Goal: Task Accomplishment & Management: Complete application form

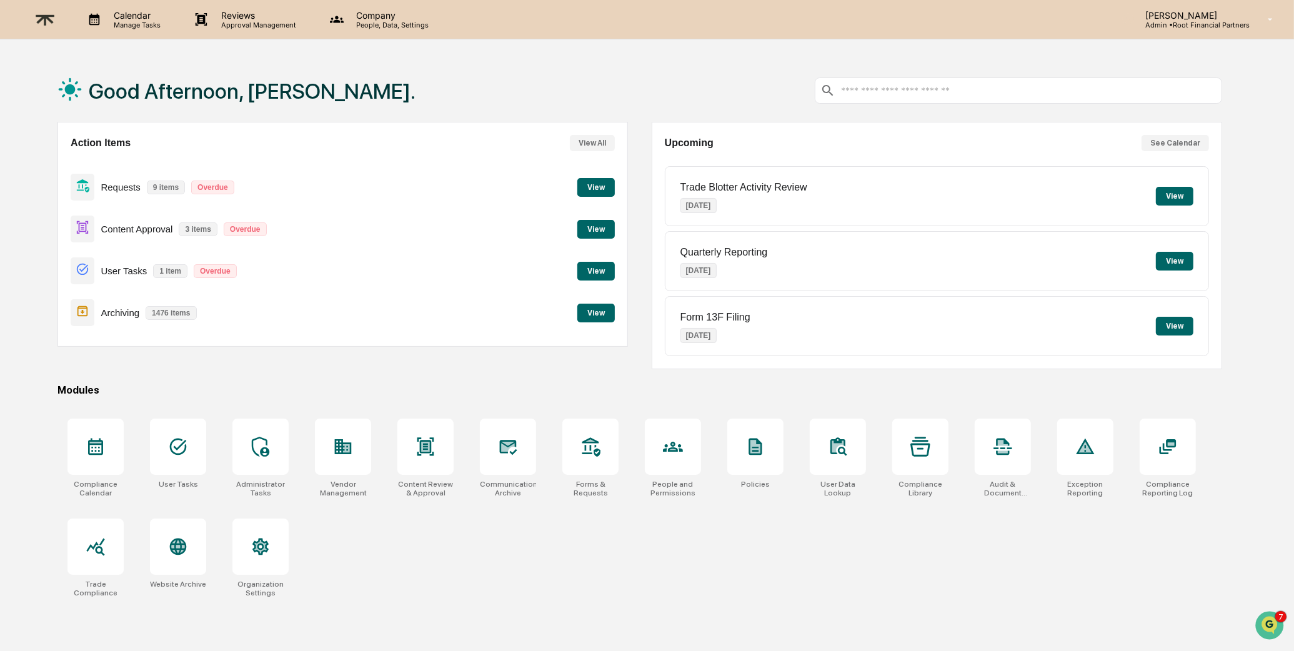
click at [585, 234] on button "View" at bounding box center [595, 229] width 37 height 19
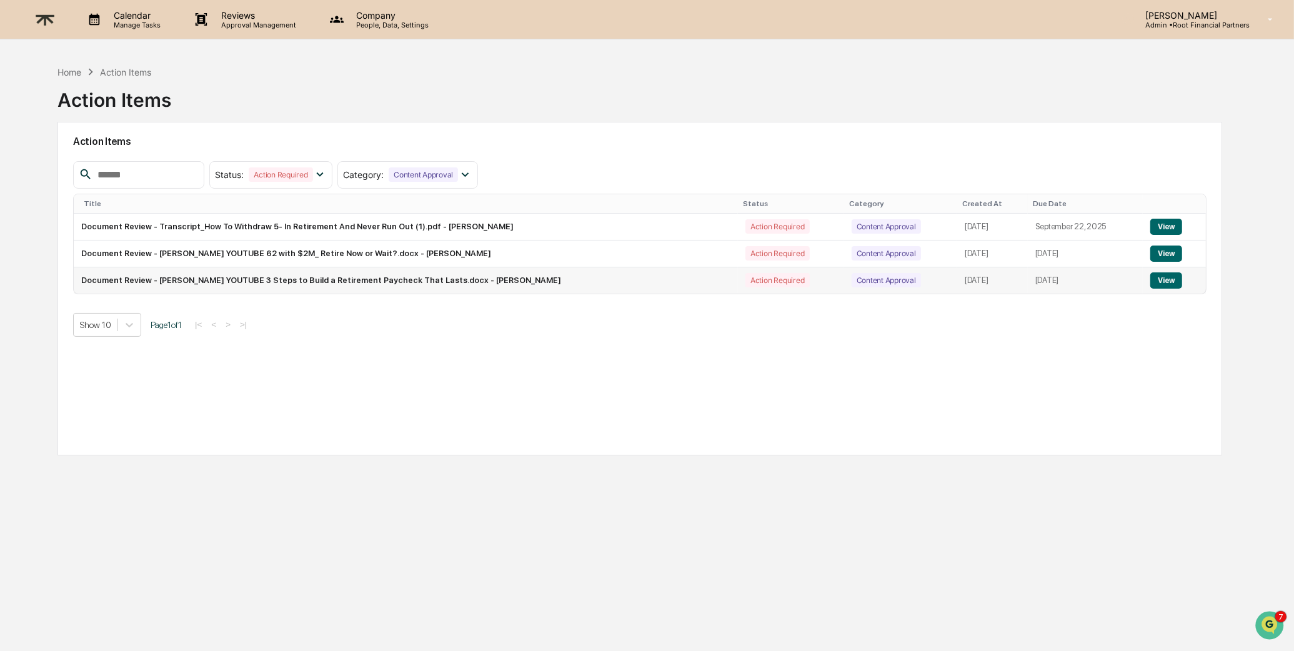
click at [1170, 275] on button "View" at bounding box center [1166, 280] width 32 height 16
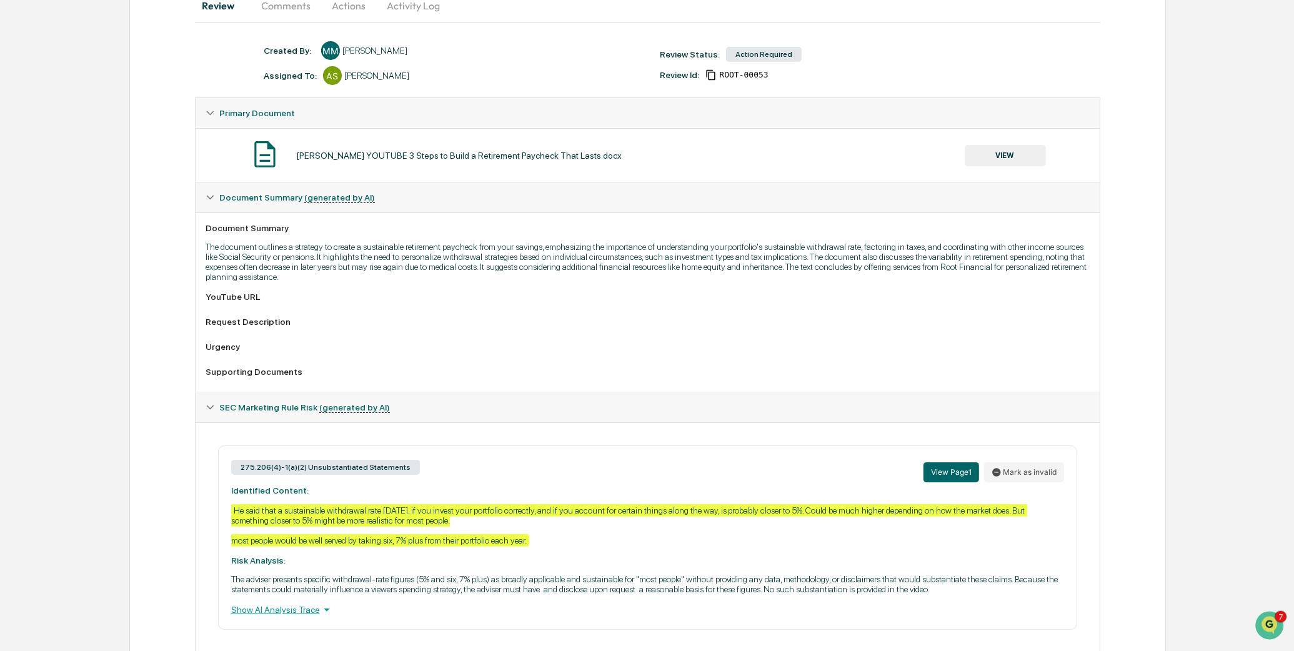
scroll to position [186, 0]
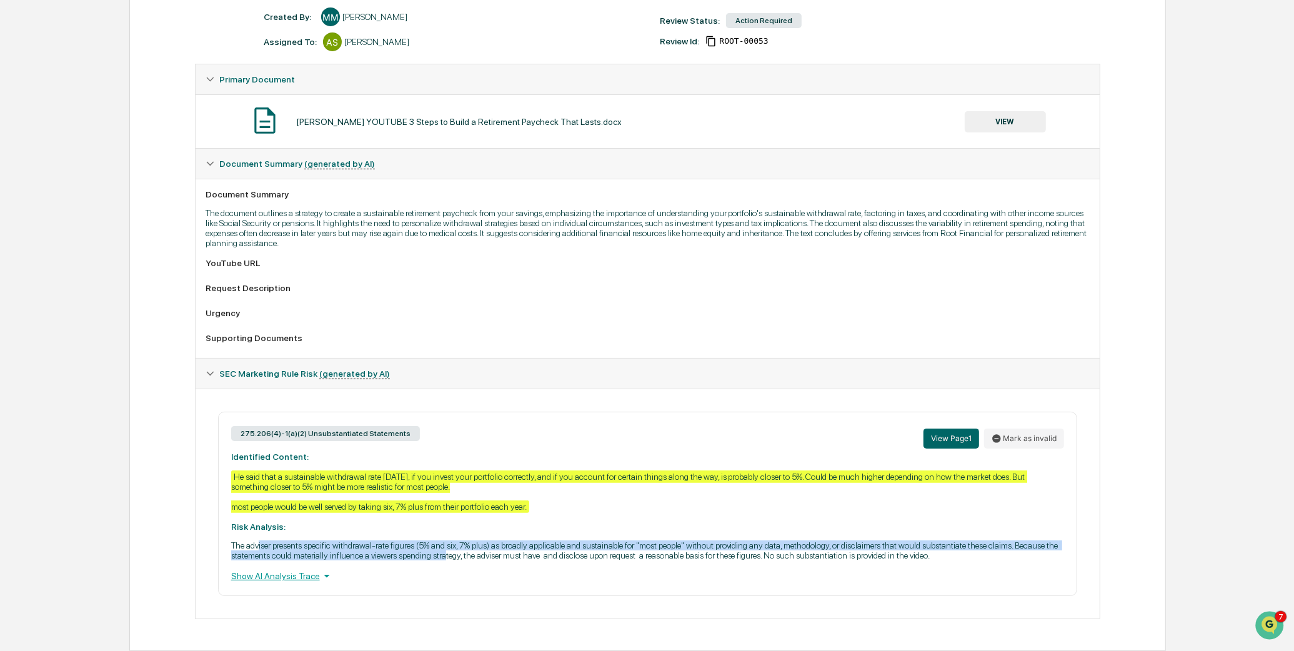
drag, startPoint x: 262, startPoint y: 539, endPoint x: 636, endPoint y: 543, distance: 373.6
click at [636, 543] on p "The adviser presents specific withdrawal-rate figures (5% and six, 7% plus) as …" at bounding box center [647, 550] width 833 height 20
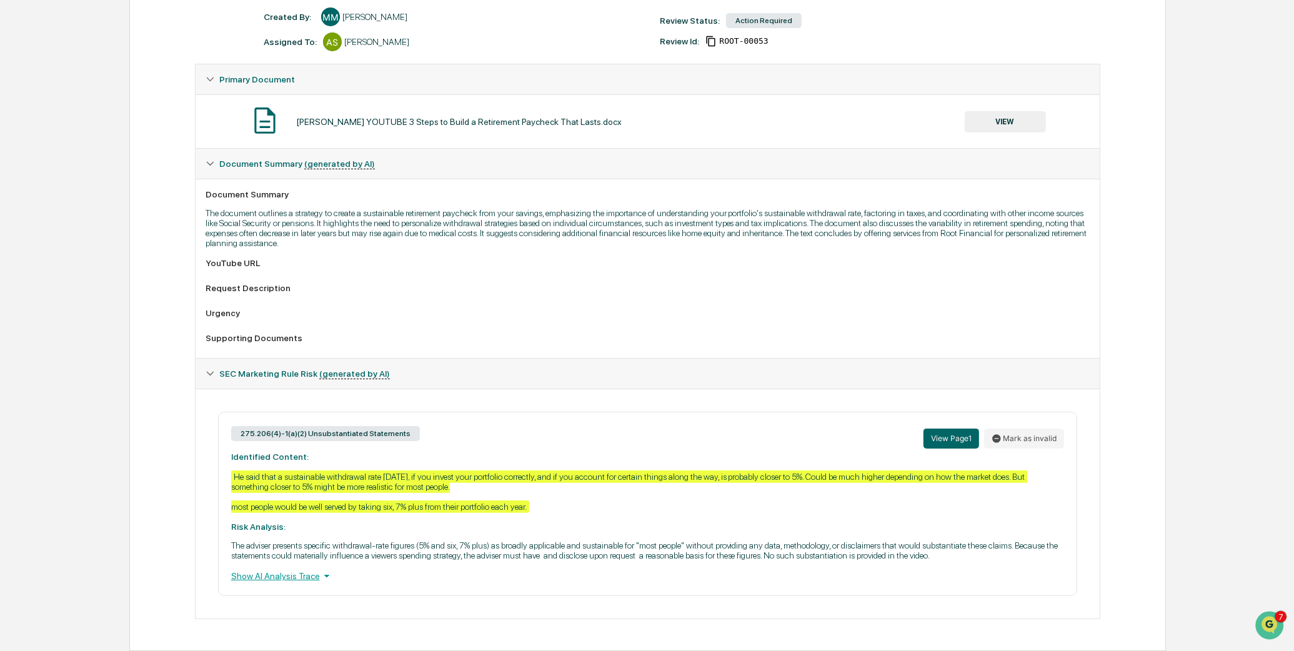
click at [607, 562] on div "275.206(4)-1(a)(2) Unsubstantiated Statements View Page 1 Mark as invalid Ident…" at bounding box center [648, 504] width 860 height 184
click at [303, 568] on div "275.206(4)-1(a)(2) Unsubstantiated Statements View Page 1 Mark as invalid Ident…" at bounding box center [648, 504] width 860 height 184
click at [316, 580] on div "Show AI Analysis Trace" at bounding box center [647, 576] width 833 height 14
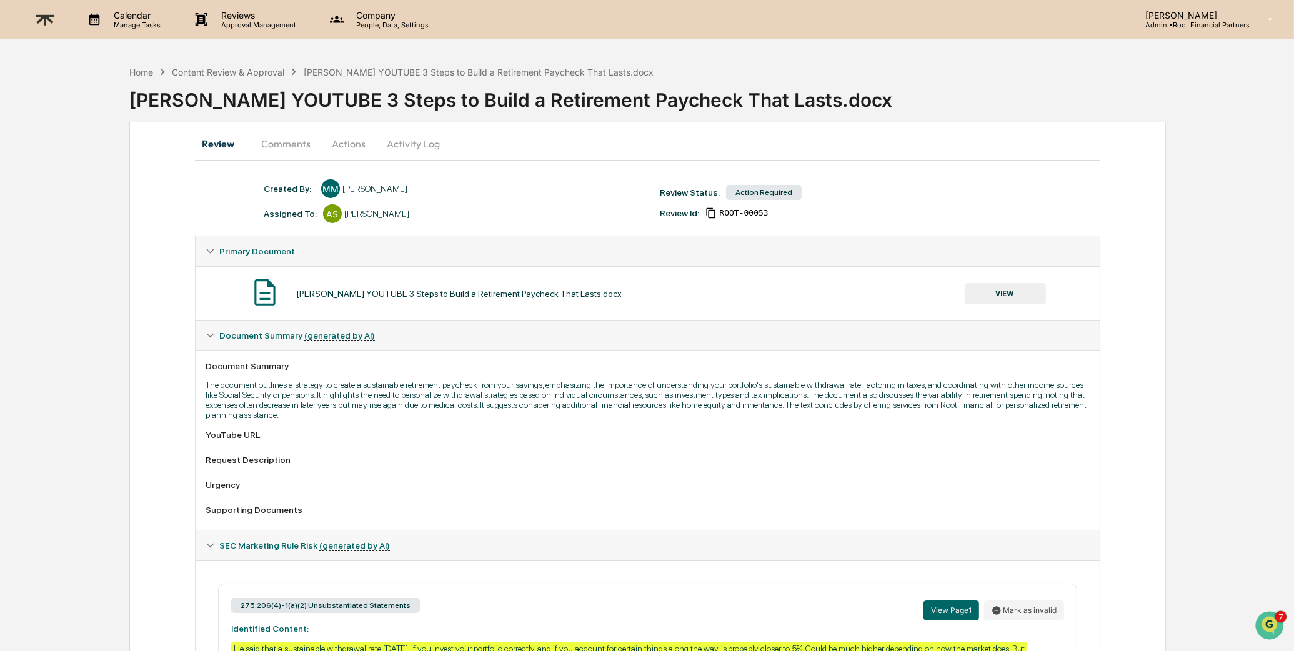
scroll to position [9, 0]
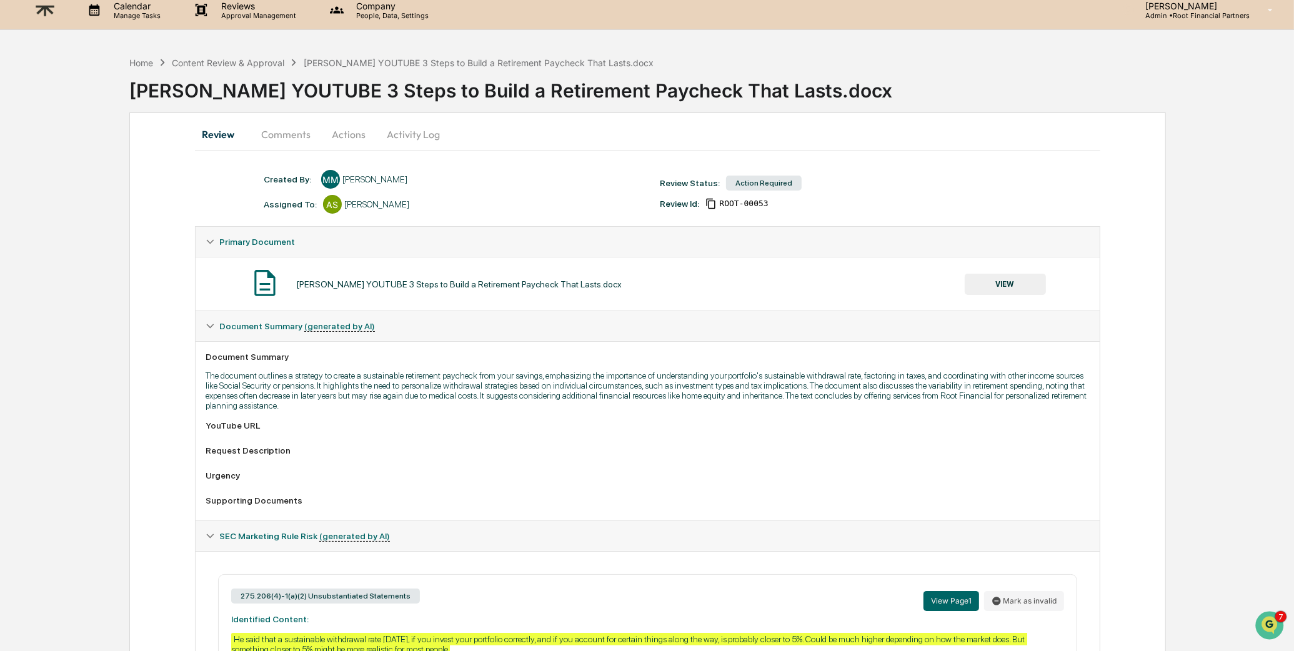
click at [289, 131] on button "Comments" at bounding box center [285, 134] width 69 height 30
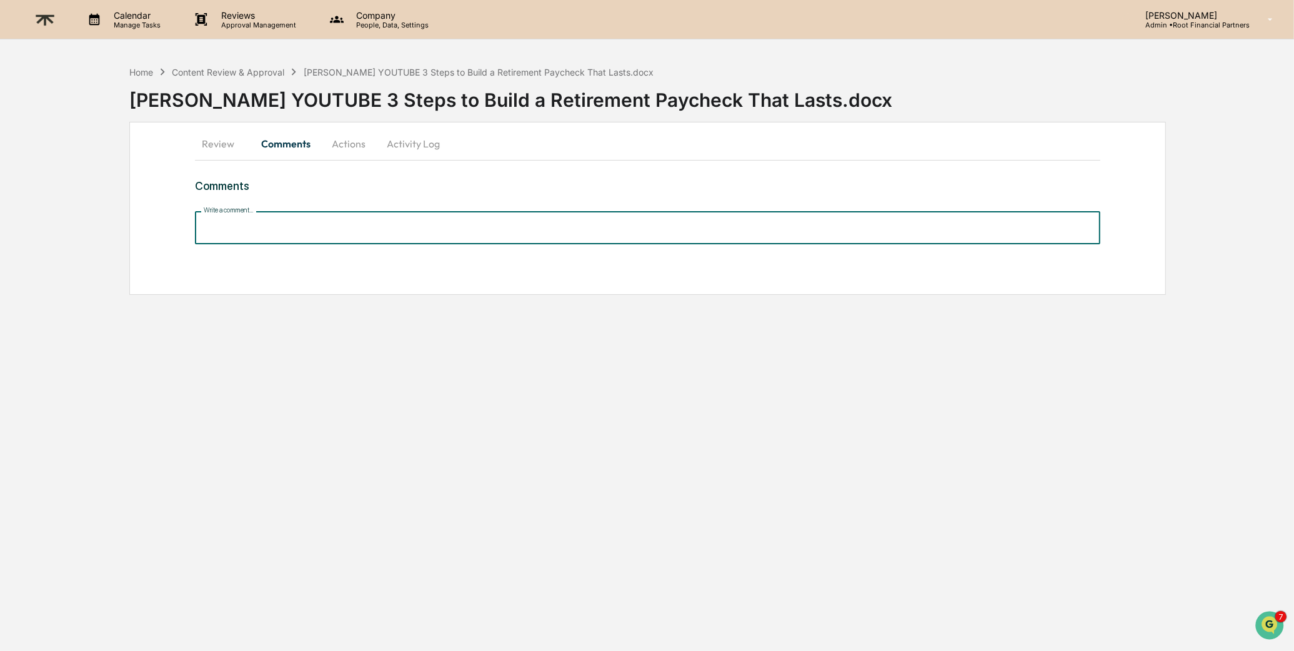
click at [411, 226] on input "Write a comment..." at bounding box center [648, 227] width 906 height 33
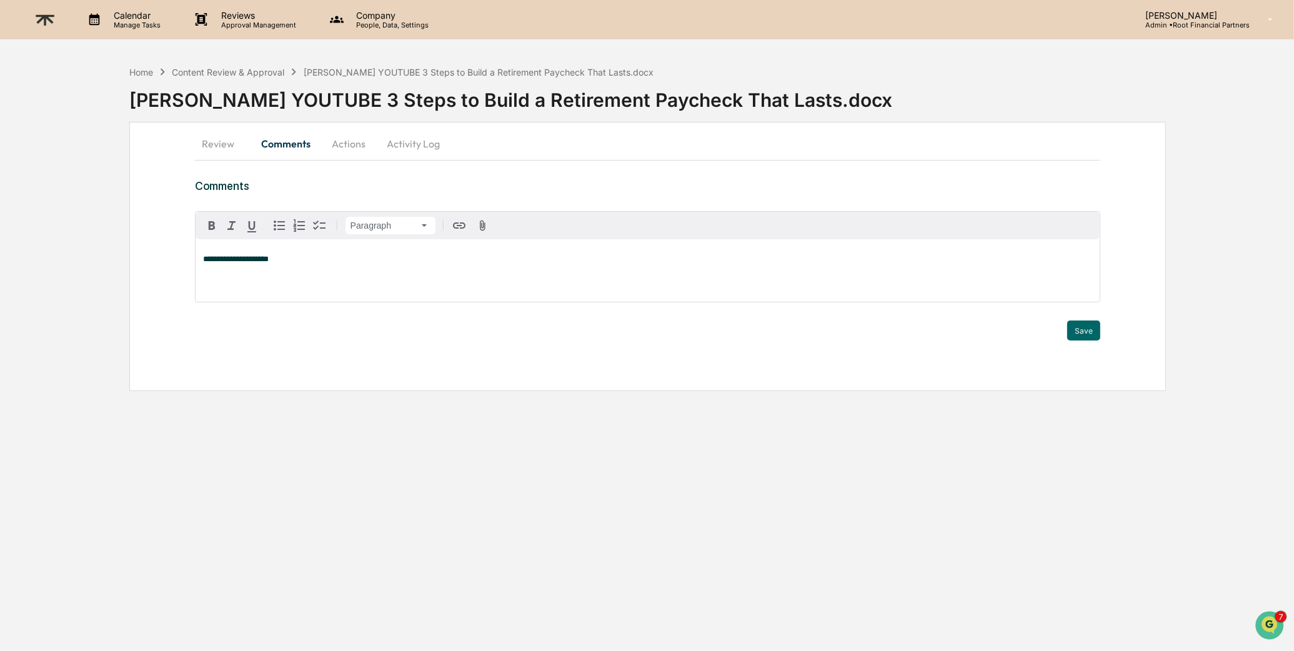
click at [352, 148] on button "Actions" at bounding box center [348, 144] width 56 height 30
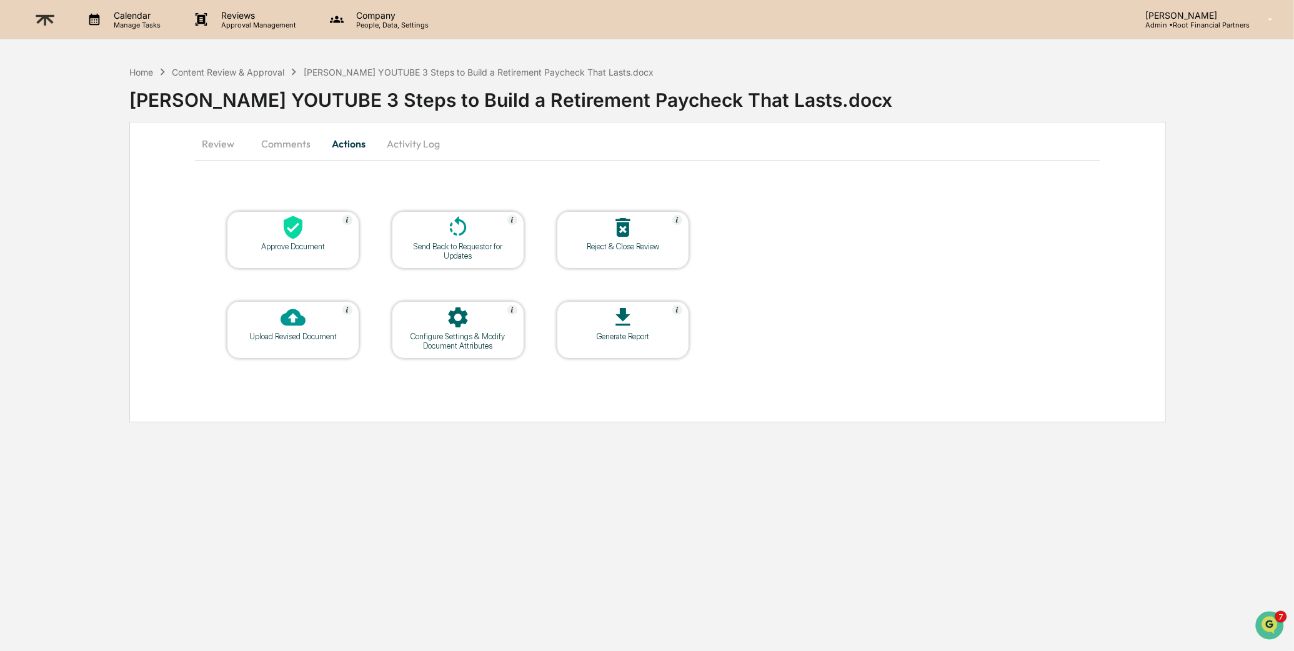
click at [289, 231] on icon at bounding box center [292, 227] width 25 height 25
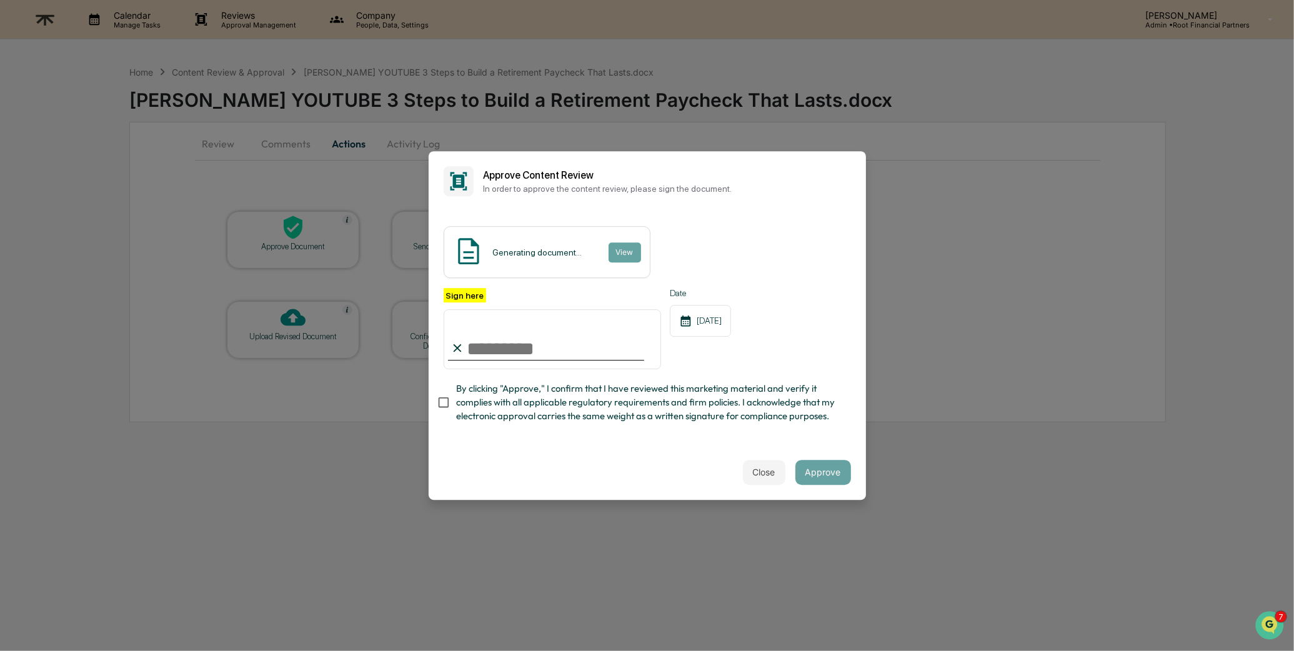
type input "**********"
click at [538, 404] on span "By clicking "Approve," I confirm that I have reviewed this marketing material a…" at bounding box center [648, 403] width 385 height 42
click at [641, 457] on div "Close Approve" at bounding box center [647, 472] width 437 height 55
click at [831, 472] on button "Approve" at bounding box center [823, 472] width 56 height 25
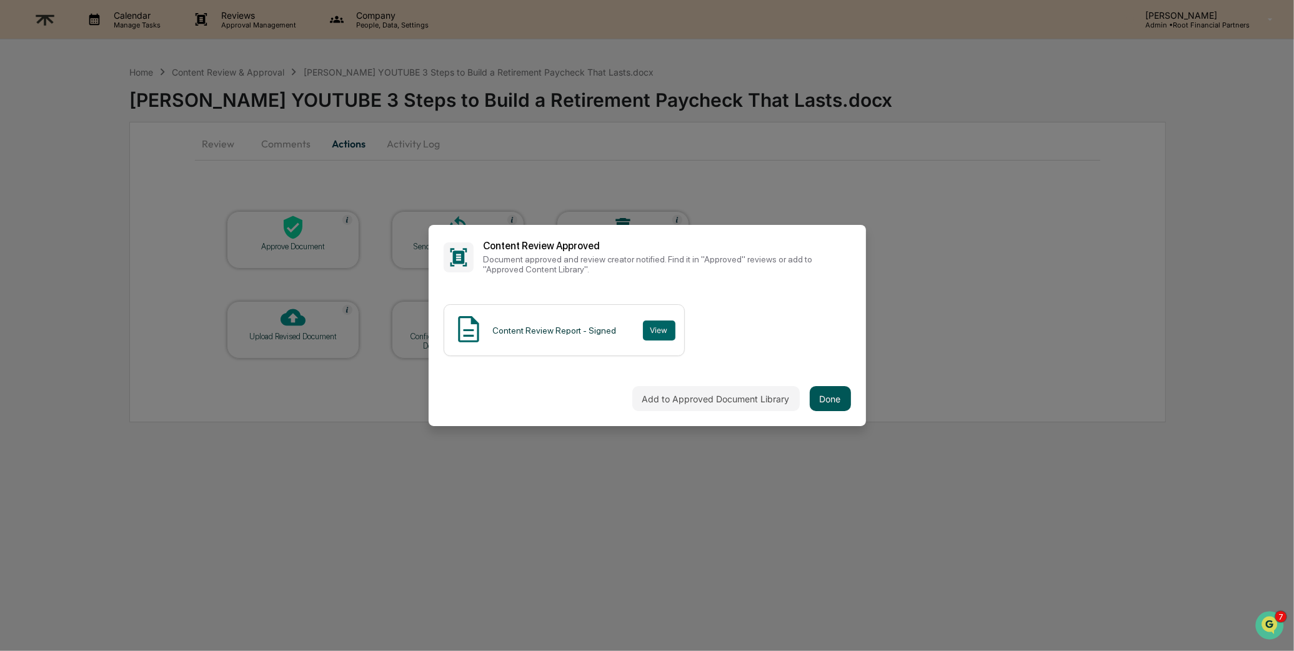
click at [850, 398] on button "Done" at bounding box center [830, 398] width 41 height 25
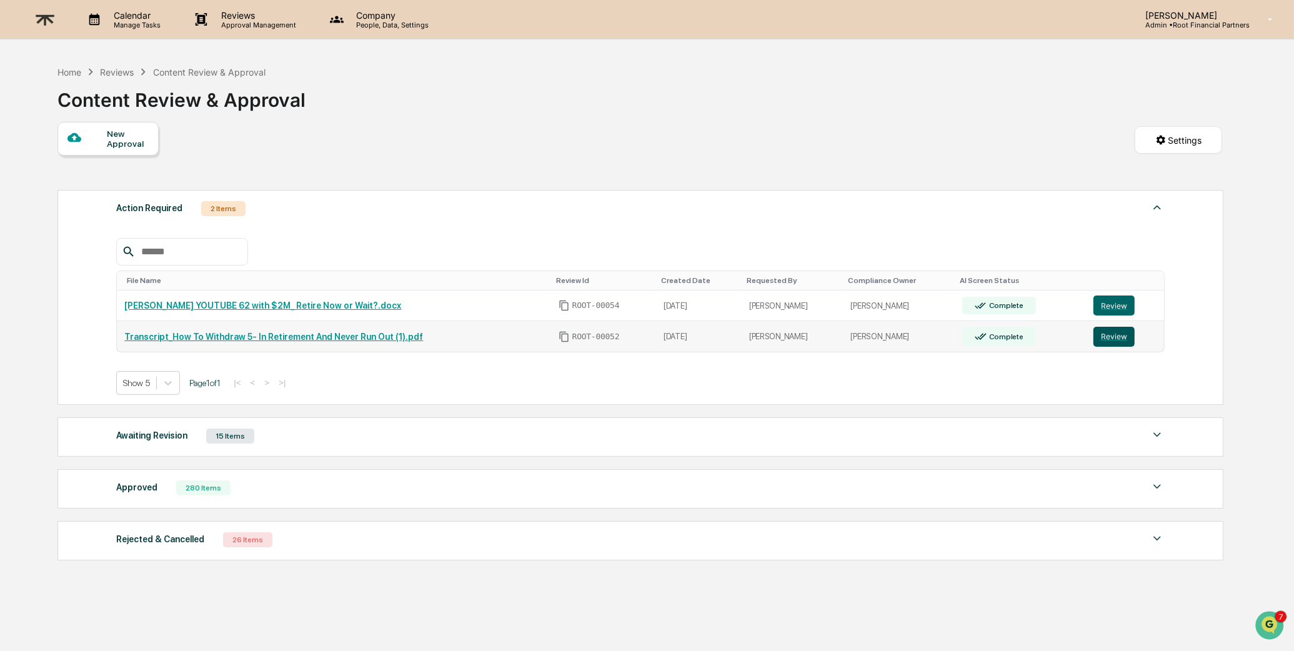
click at [1120, 334] on button "Review" at bounding box center [1113, 337] width 41 height 20
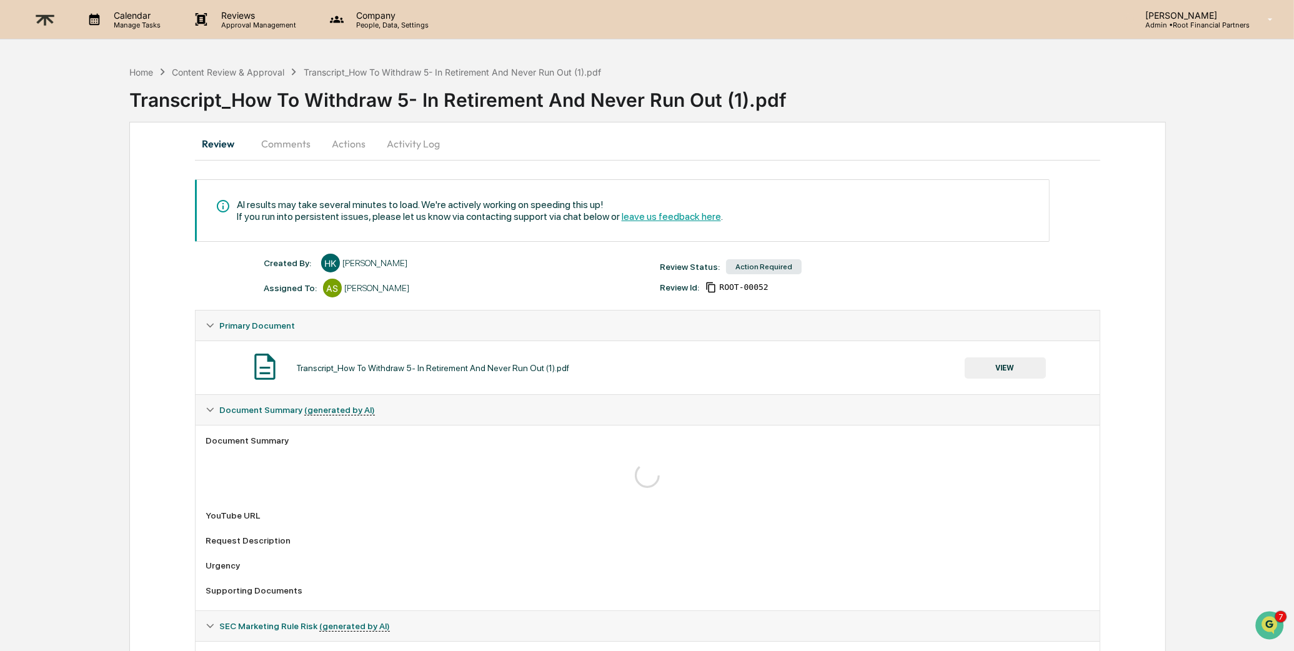
scroll to position [76, 0]
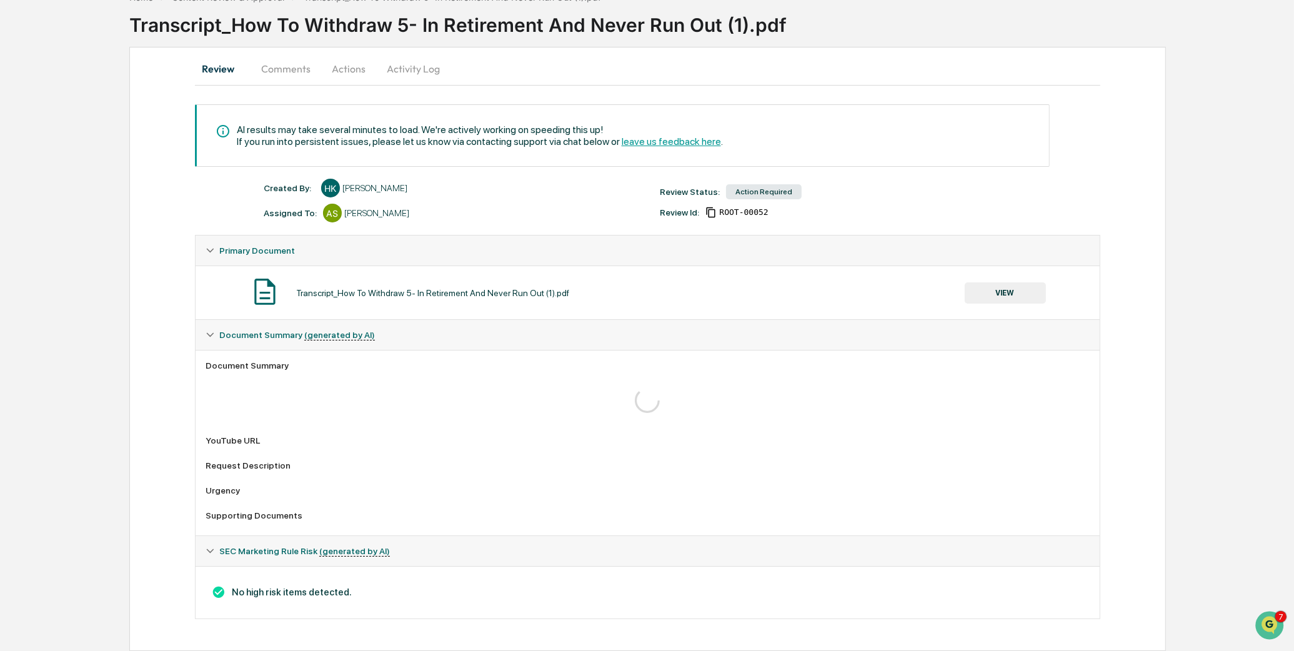
click at [223, 548] on span "SEC Marketing Rule Risk (generated by AI)" at bounding box center [304, 551] width 171 height 10
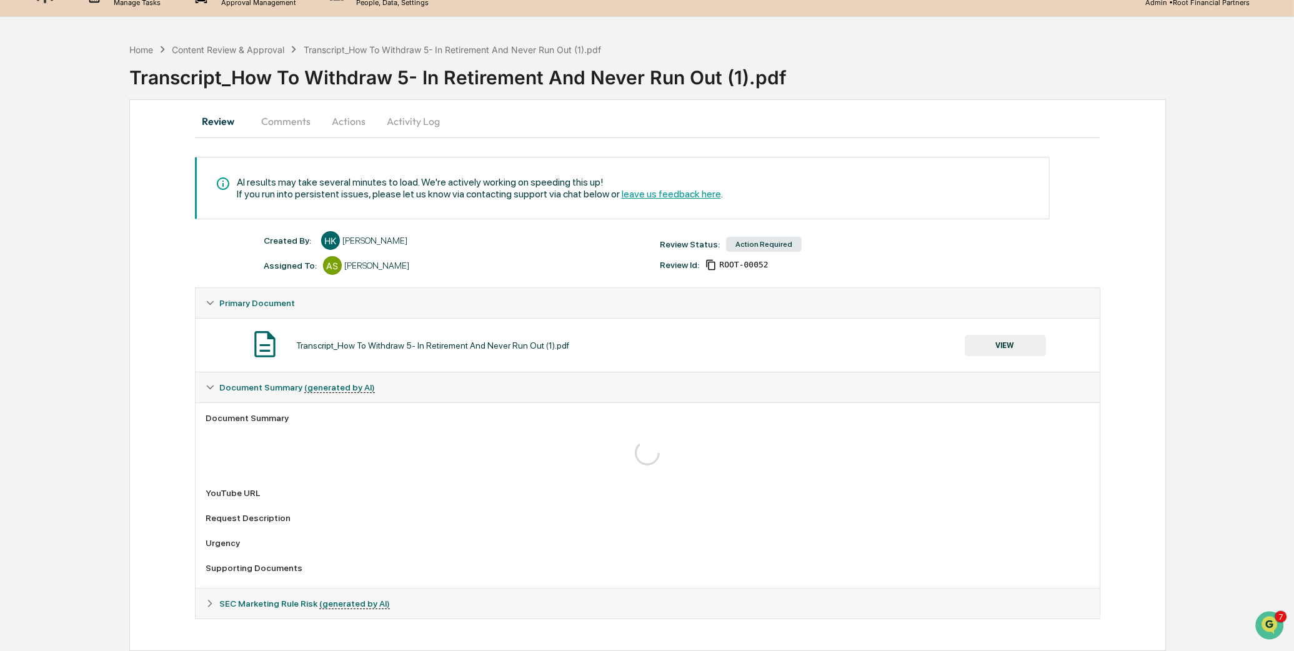
scroll to position [23, 0]
click at [254, 599] on span "SEC Marketing Rule Risk (generated by AI)" at bounding box center [304, 603] width 171 height 10
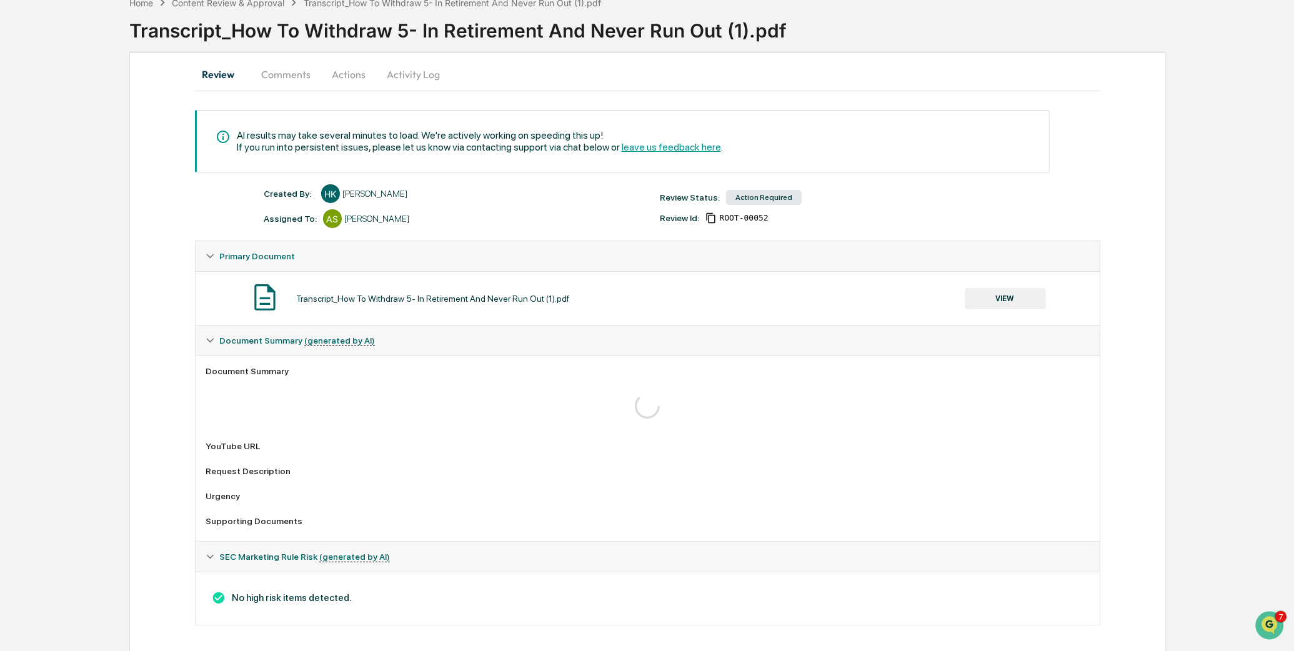
scroll to position [76, 0]
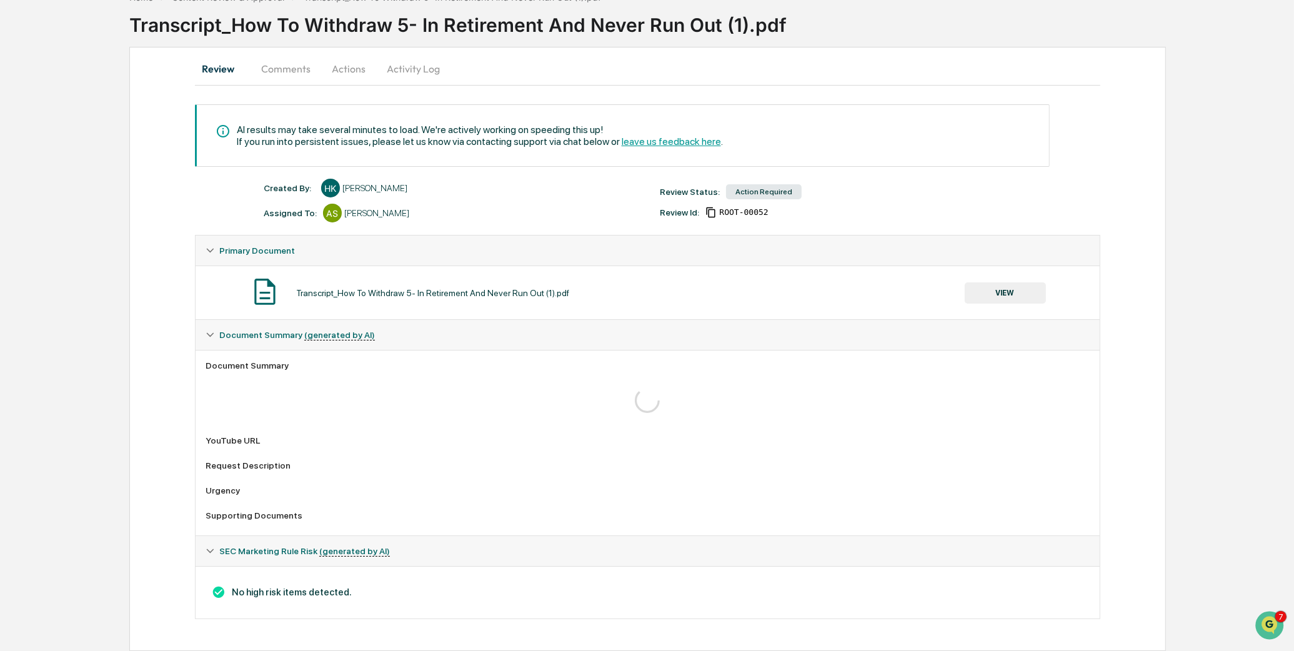
click at [210, 334] on icon at bounding box center [209, 335] width 7 height 4
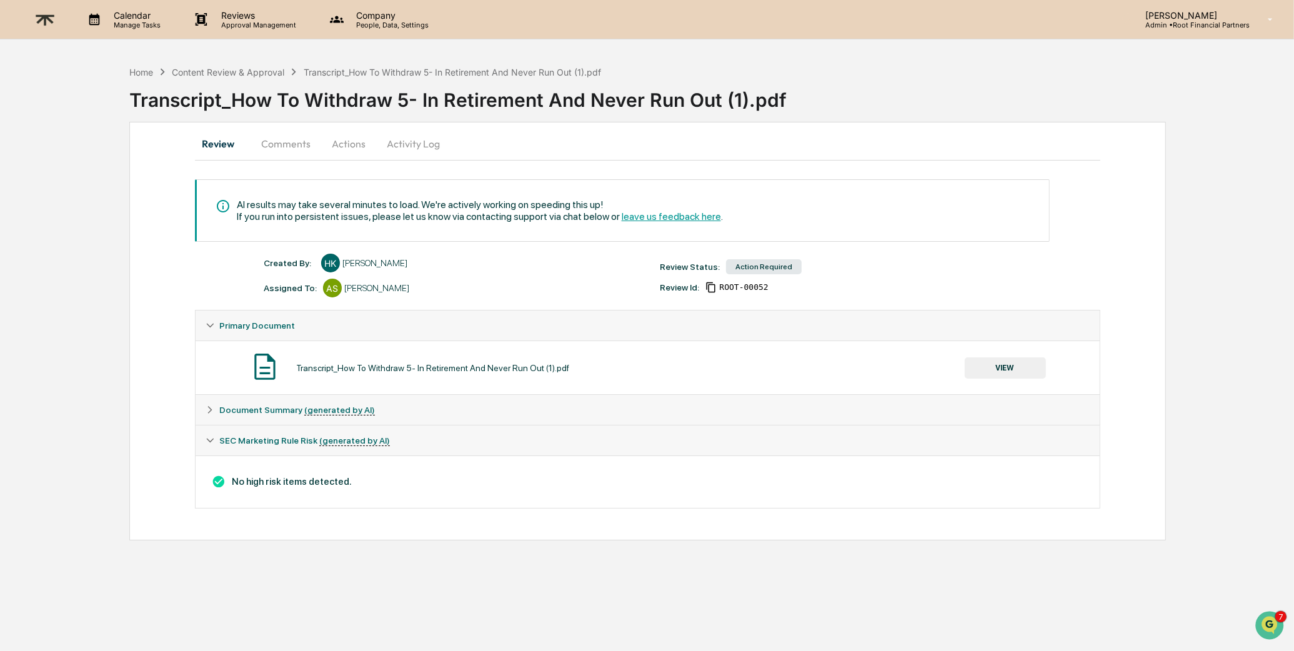
scroll to position [0, 0]
click at [206, 409] on icon at bounding box center [210, 409] width 9 height 9
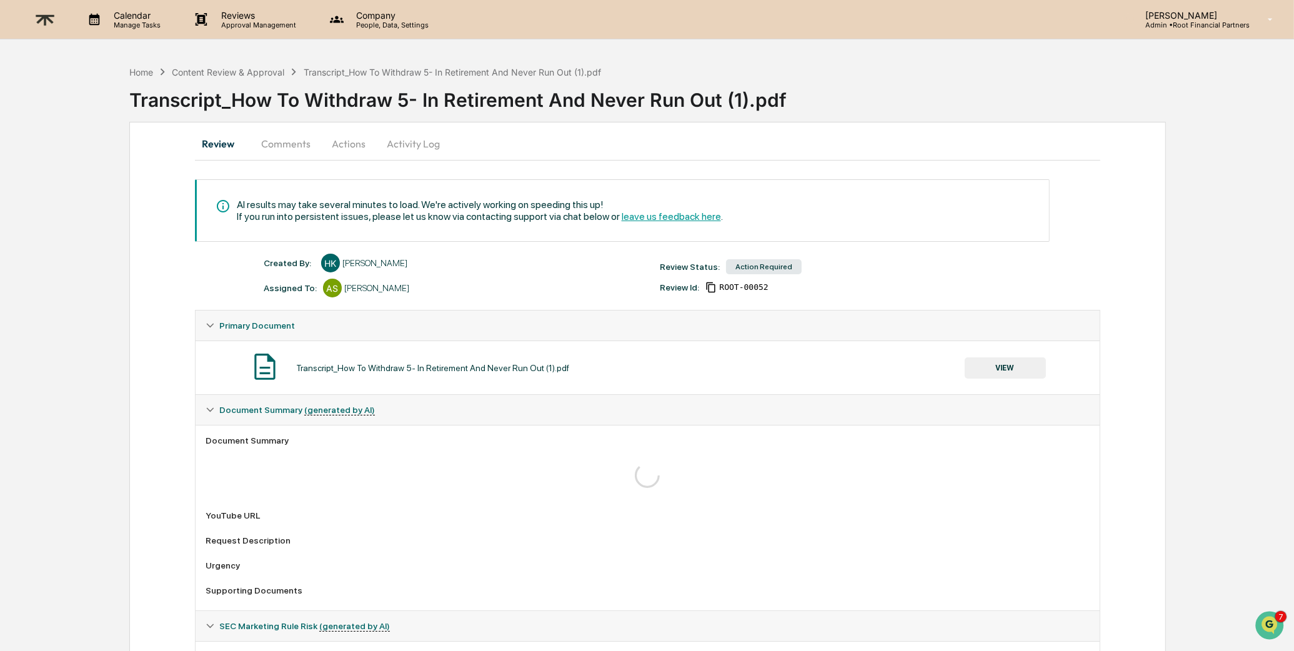
scroll to position [76, 0]
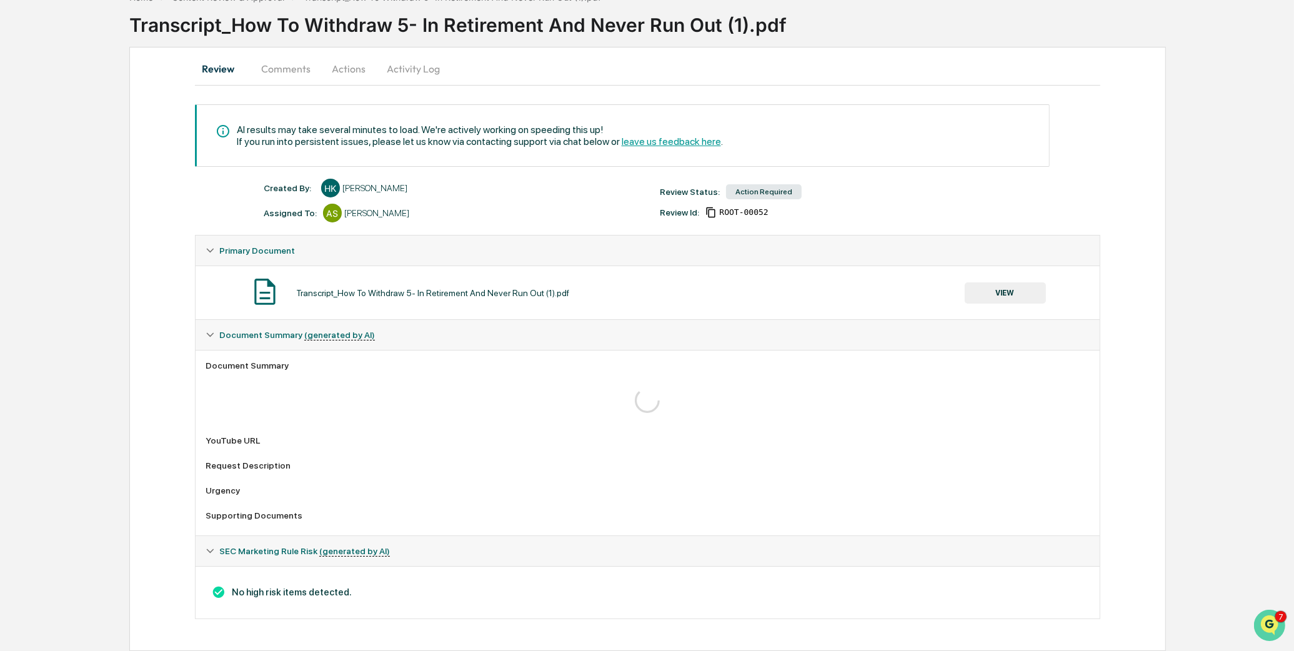
click at [1267, 622] on img "Open customer support" at bounding box center [1268, 624] width 31 height 25
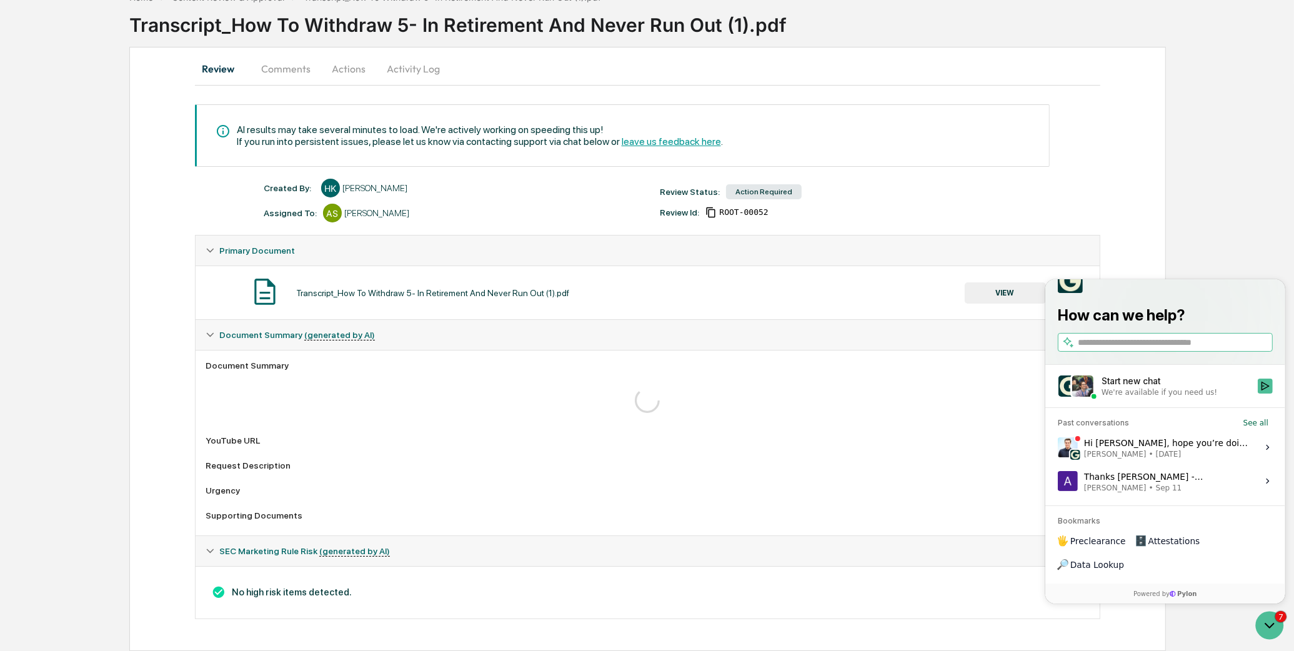
click at [1148, 387] on div "Start new chat" at bounding box center [1175, 380] width 149 height 12
click at [1257, 393] on button "Start new chat We're available if you need us!" at bounding box center [1264, 385] width 15 height 15
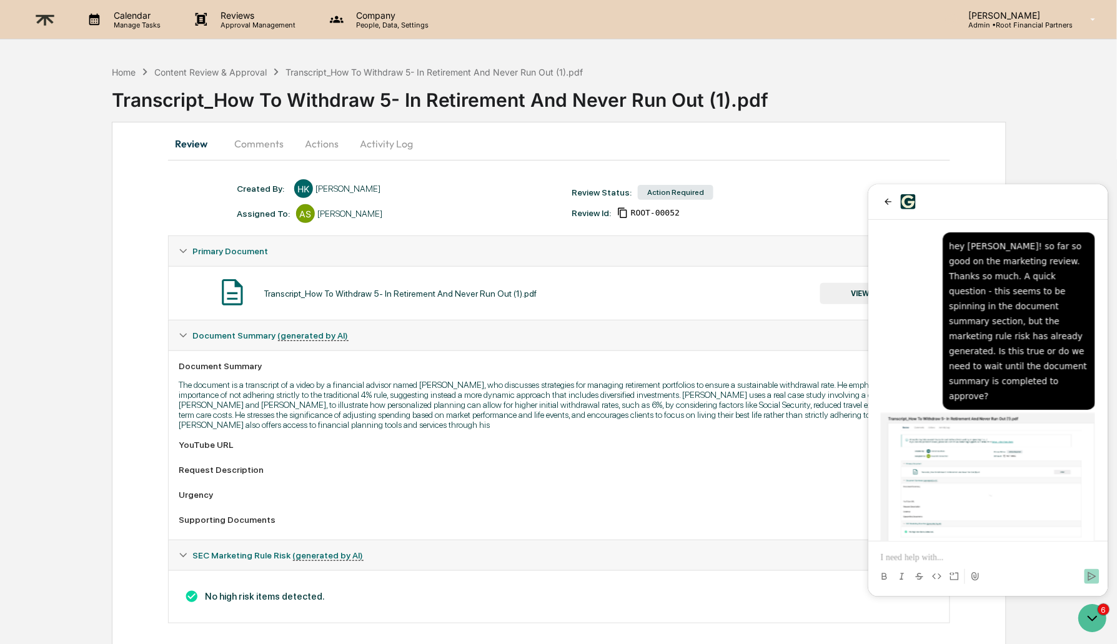
scroll to position [166, 0]
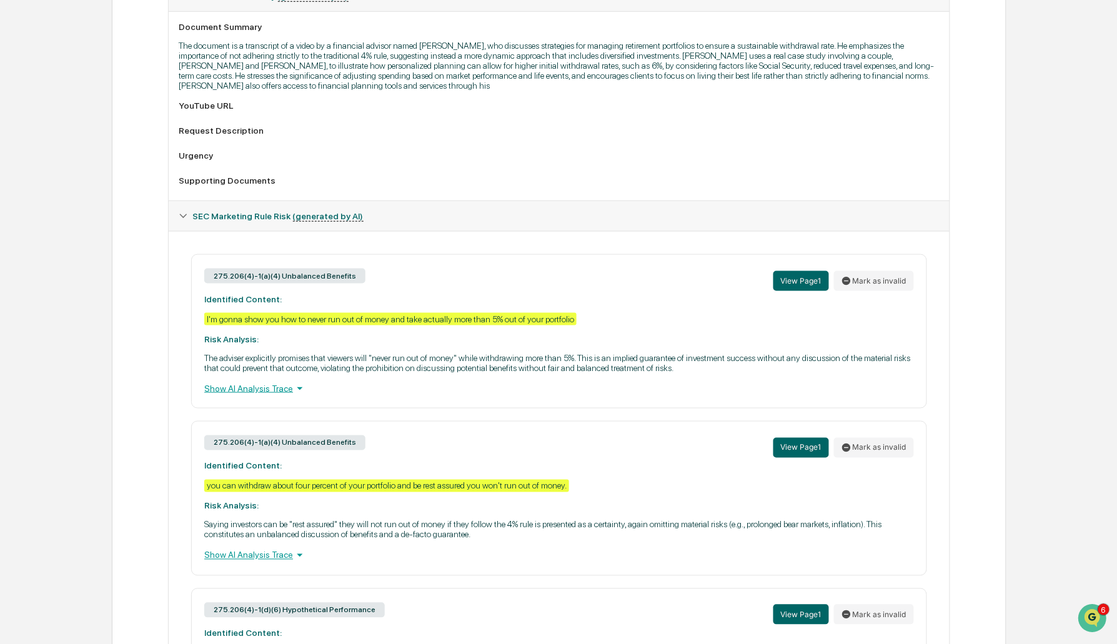
scroll to position [498, 0]
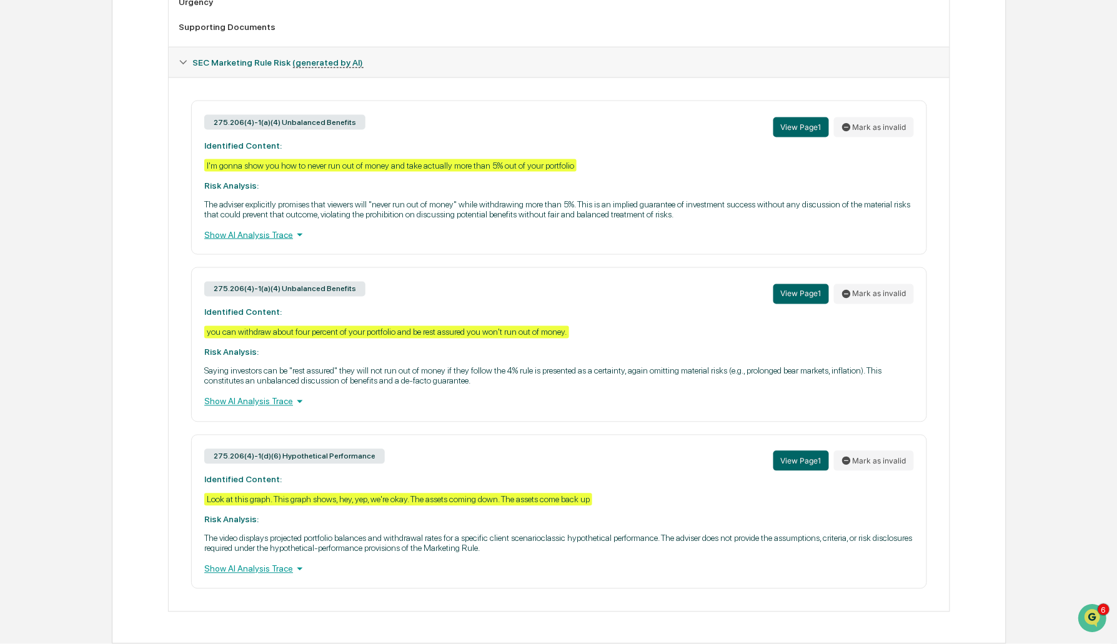
click at [275, 570] on div "Show AI Analysis Trace" at bounding box center [559, 569] width 710 height 14
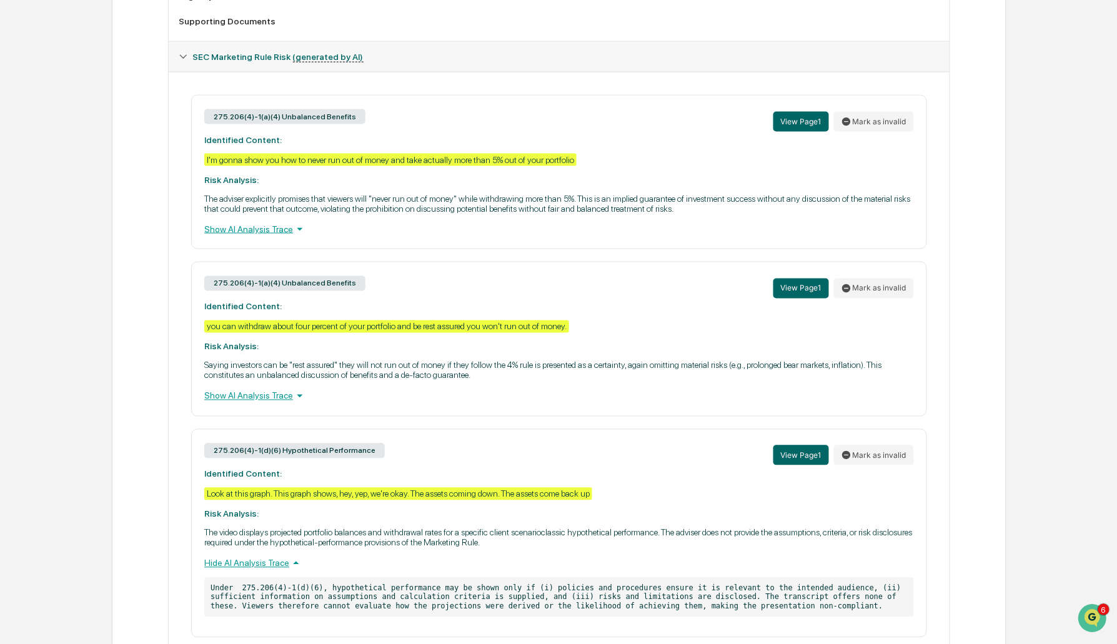
scroll to position [553, 0]
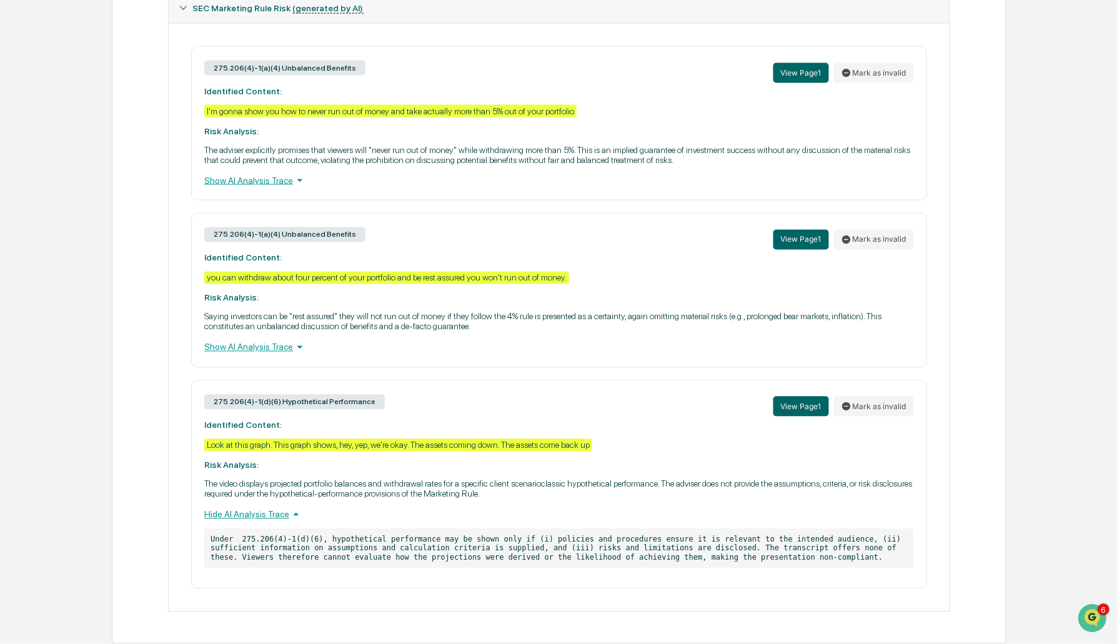
click at [266, 347] on div "Show AI Analysis Trace" at bounding box center [559, 347] width 710 height 14
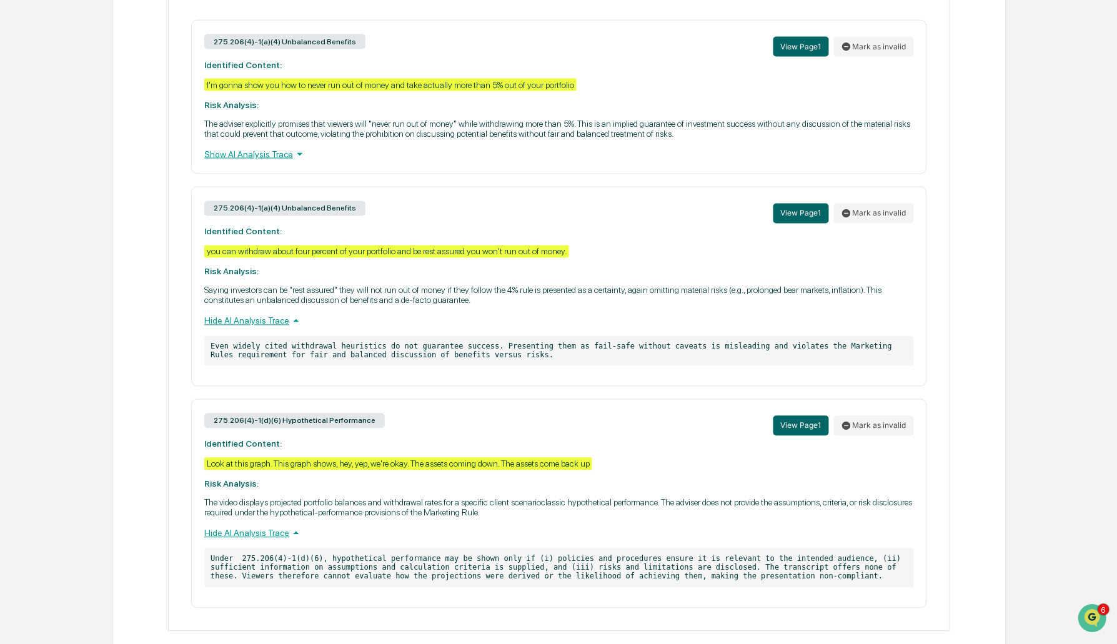
scroll to position [584, 0]
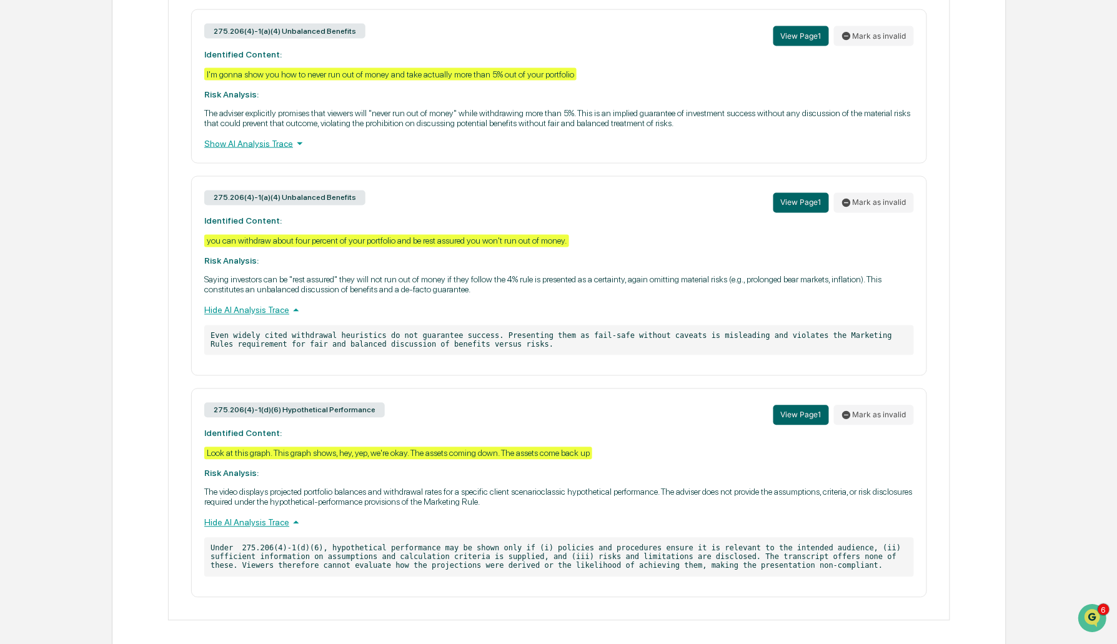
click at [277, 142] on div "Show AI Analysis Trace" at bounding box center [559, 144] width 710 height 14
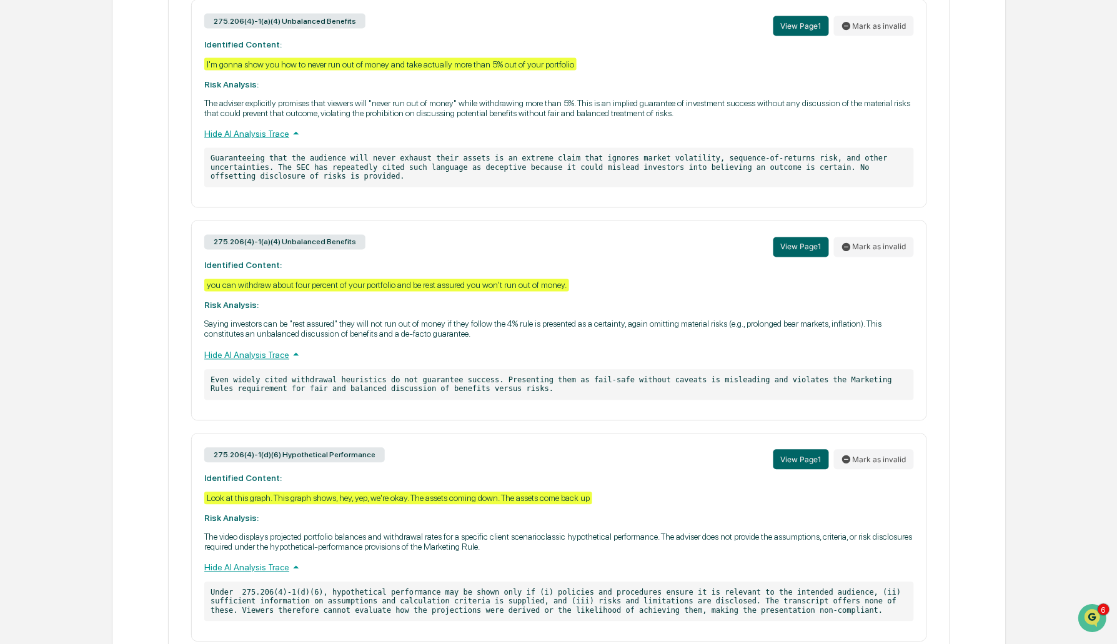
scroll to position [585, 0]
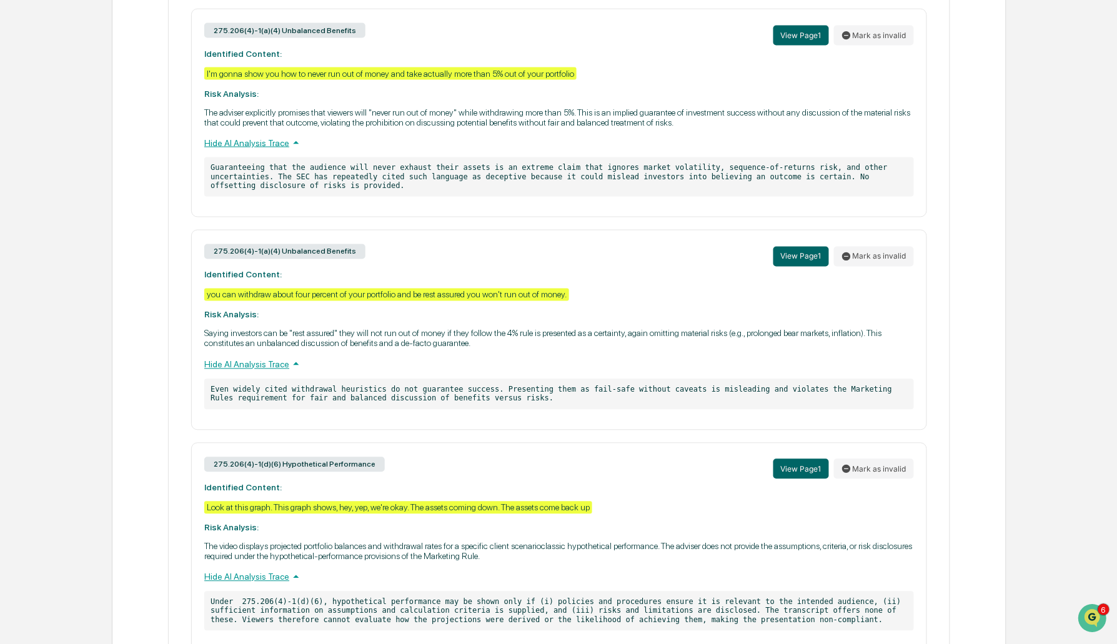
click at [293, 295] on div "you can withdraw about four percent of your portfolio and be rest assured you w…" at bounding box center [386, 295] width 365 height 12
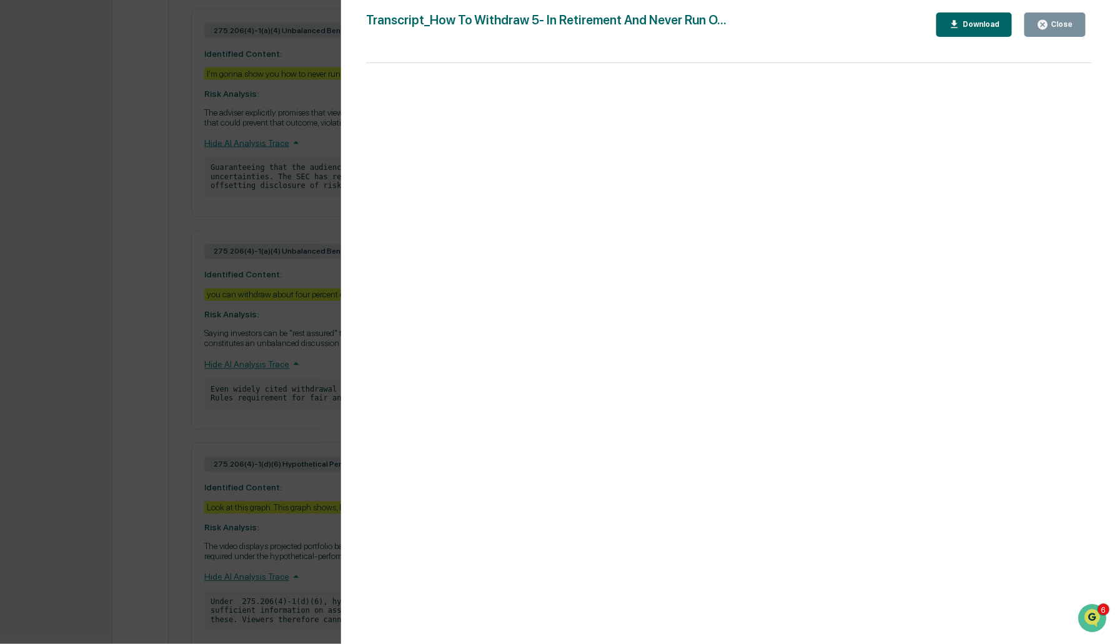
scroll to position [0, 0]
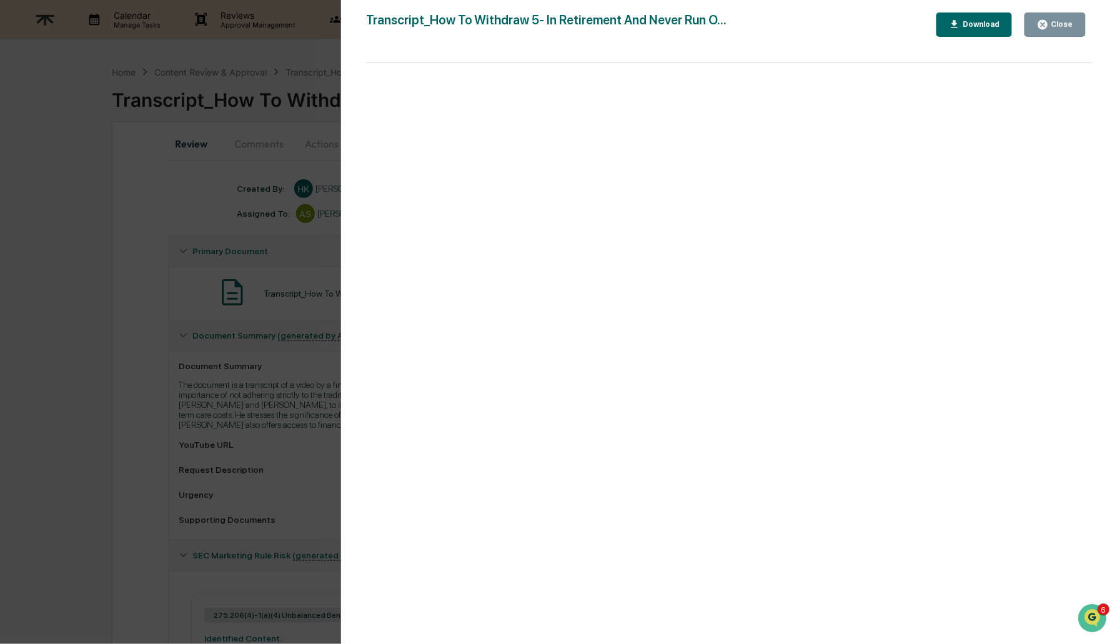
click at [1068, 19] on div "Close" at bounding box center [1055, 25] width 36 height 12
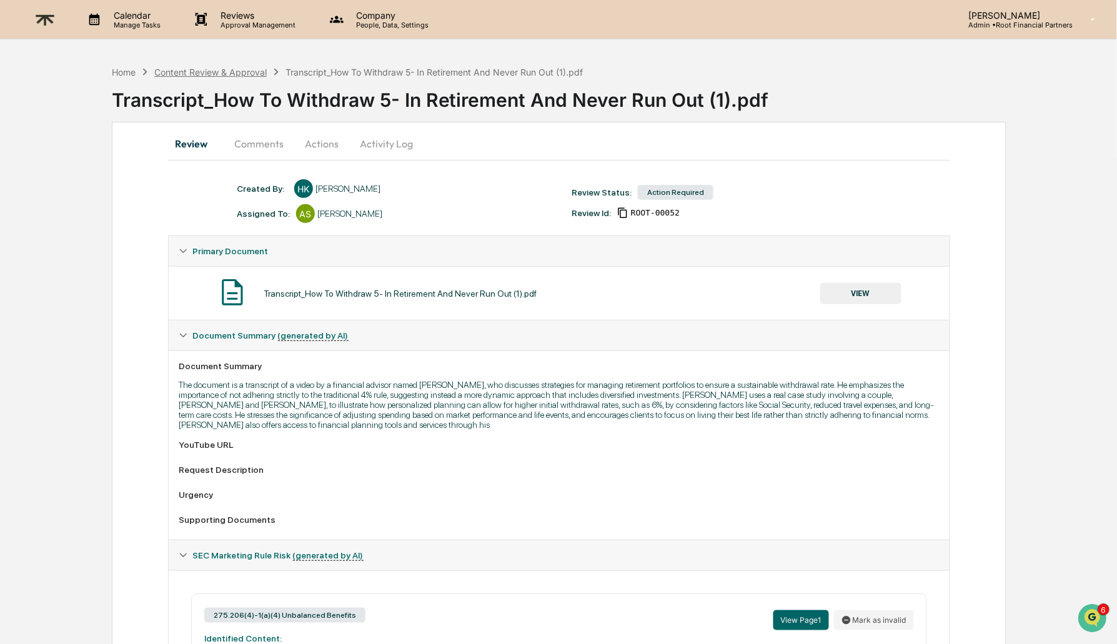
click at [220, 74] on div "Content Review & Approval" at bounding box center [210, 72] width 112 height 11
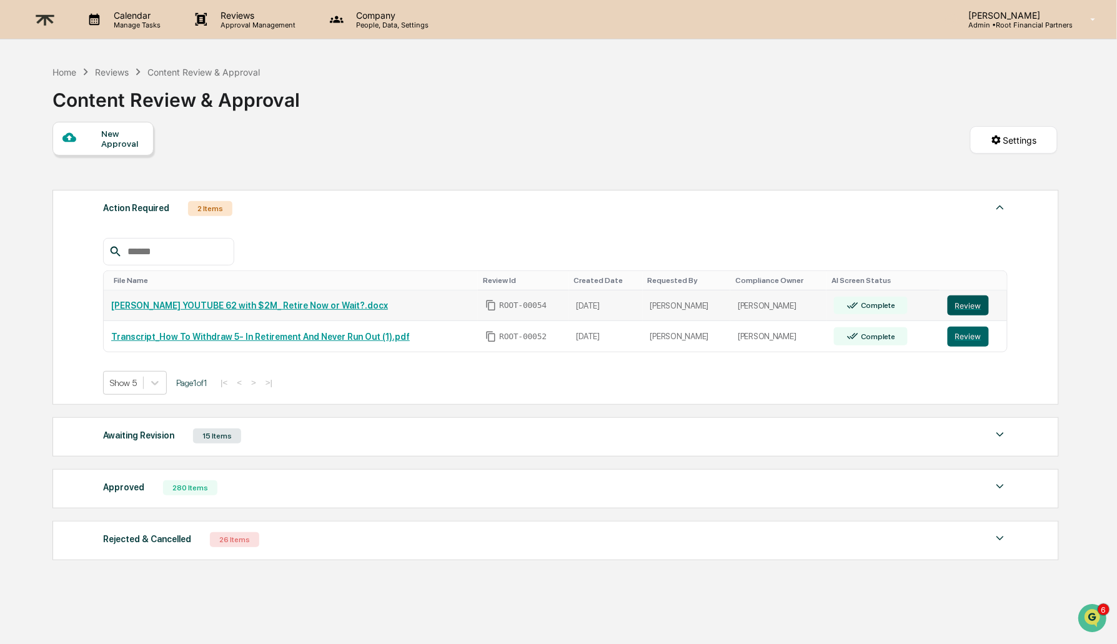
click at [970, 296] on button "Review" at bounding box center [968, 305] width 41 height 20
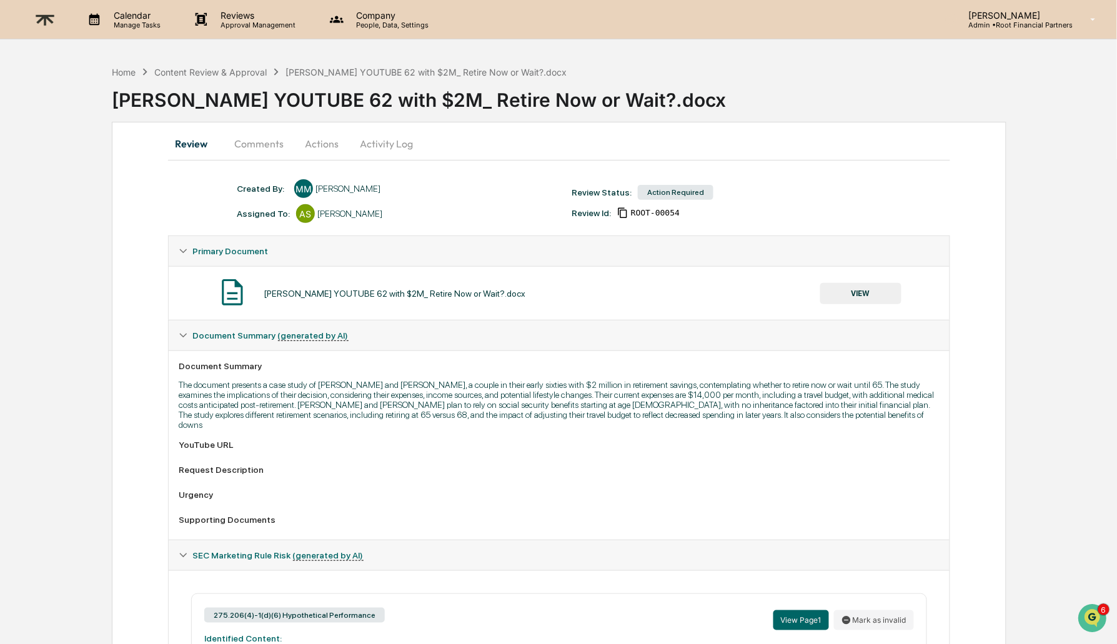
click at [304, 138] on button "Actions" at bounding box center [322, 144] width 56 height 30
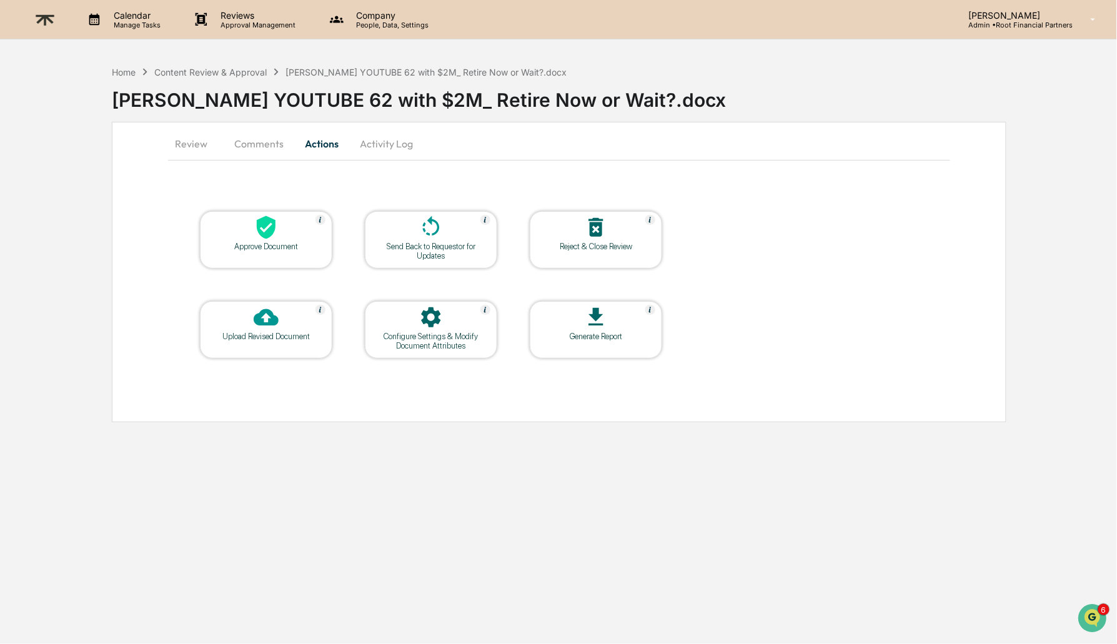
click at [275, 242] on div "Approve Document" at bounding box center [266, 246] width 112 height 9
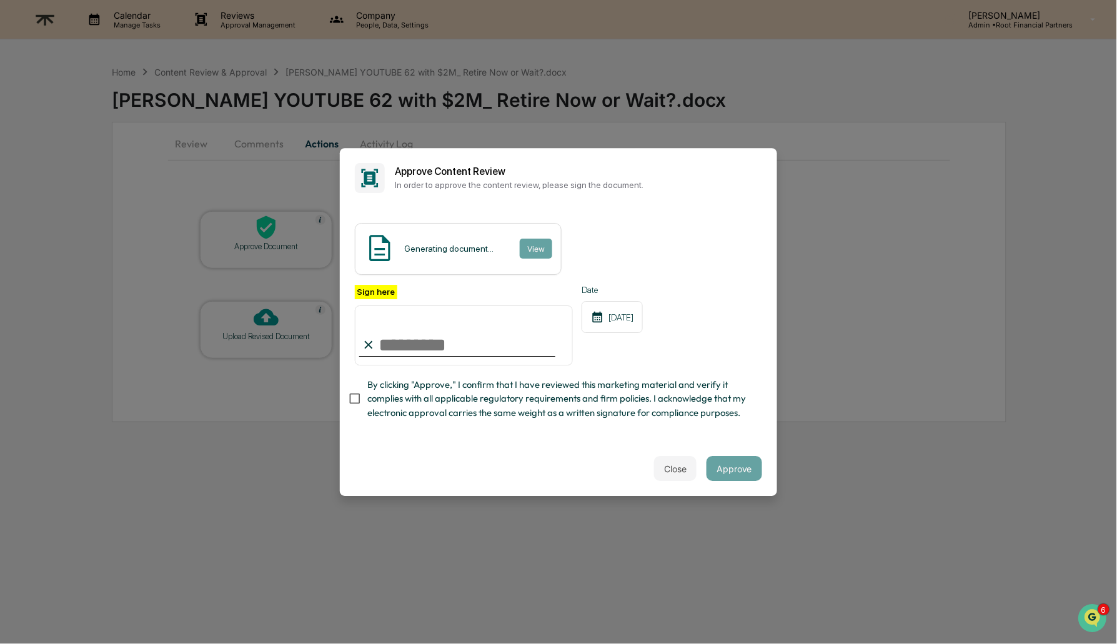
type input "**********"
drag, startPoint x: 564, startPoint y: 400, endPoint x: 602, endPoint y: 409, distance: 39.1
click at [564, 401] on span "By clicking "Approve," I confirm that I have reviewed this marketing material a…" at bounding box center [559, 399] width 385 height 42
drag, startPoint x: 489, startPoint y: 446, endPoint x: 702, endPoint y: 453, distance: 213.1
click at [490, 446] on div "Close Approve" at bounding box center [558, 468] width 437 height 55
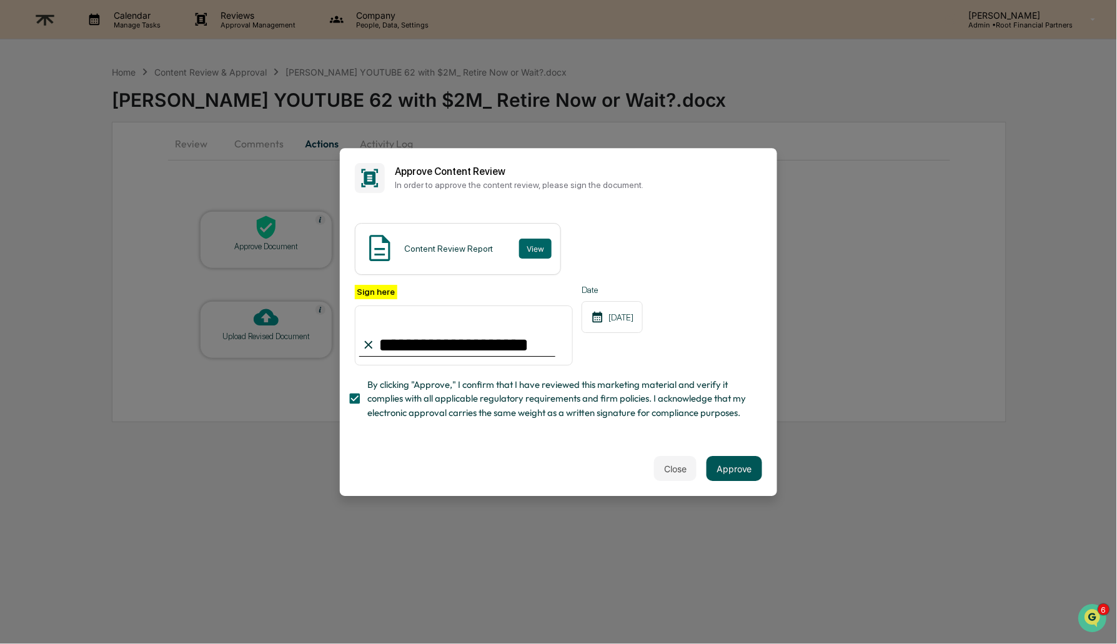
click at [733, 464] on button "Approve" at bounding box center [734, 468] width 56 height 25
click at [1095, 613] on img "Open customer support" at bounding box center [1091, 617] width 31 height 25
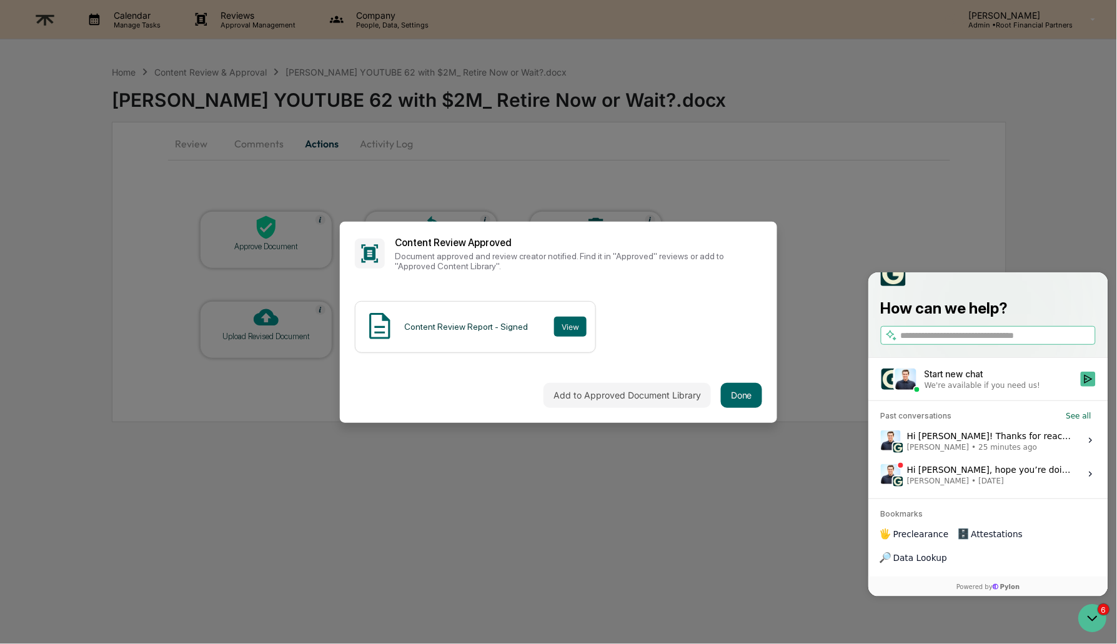
click at [959, 452] on div "Hi [PERSON_NAME]! Thanks for reaching out, and I'm glad it's working so far. Lo…" at bounding box center [989, 440] width 166 height 24
click at [880, 440] on button "View issue" at bounding box center [880, 440] width 1 height 1
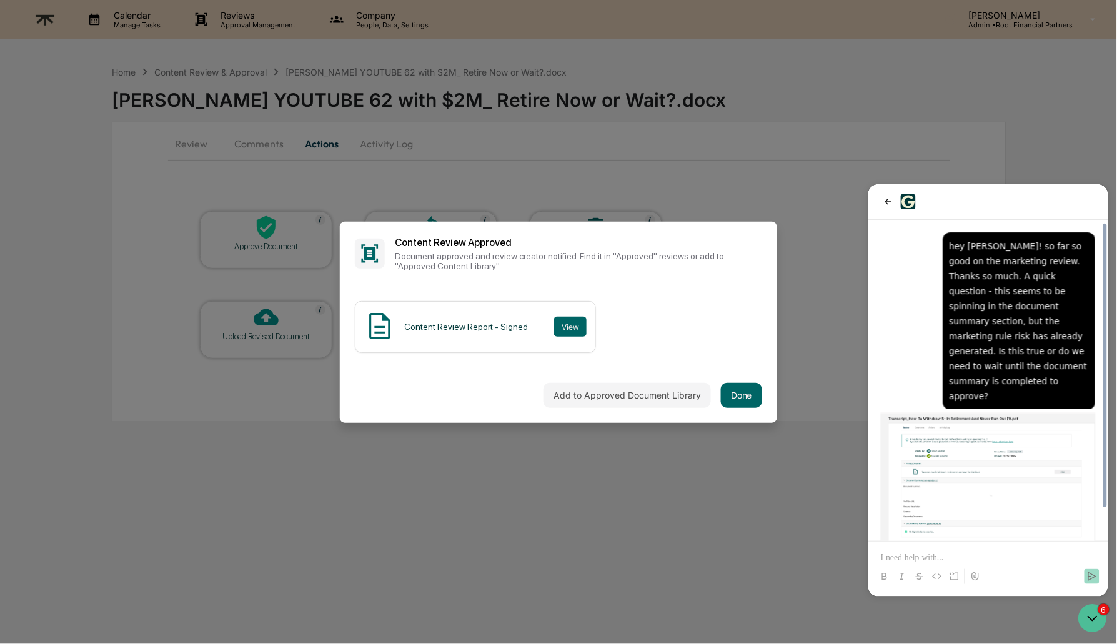
scroll to position [166, 0]
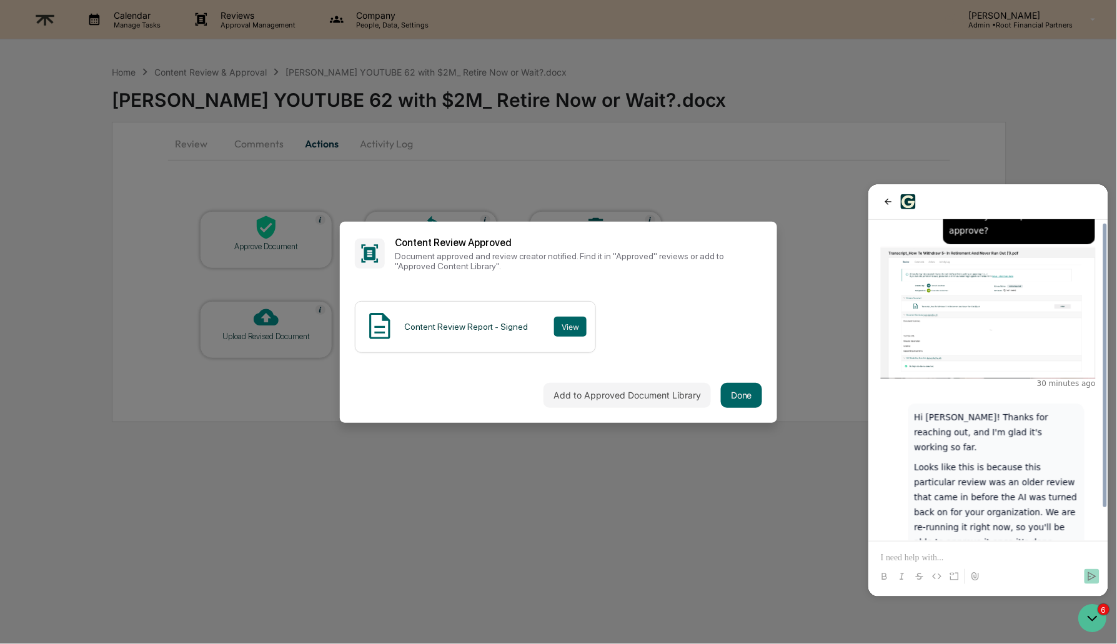
click at [1004, 555] on p at bounding box center [987, 557] width 215 height 12
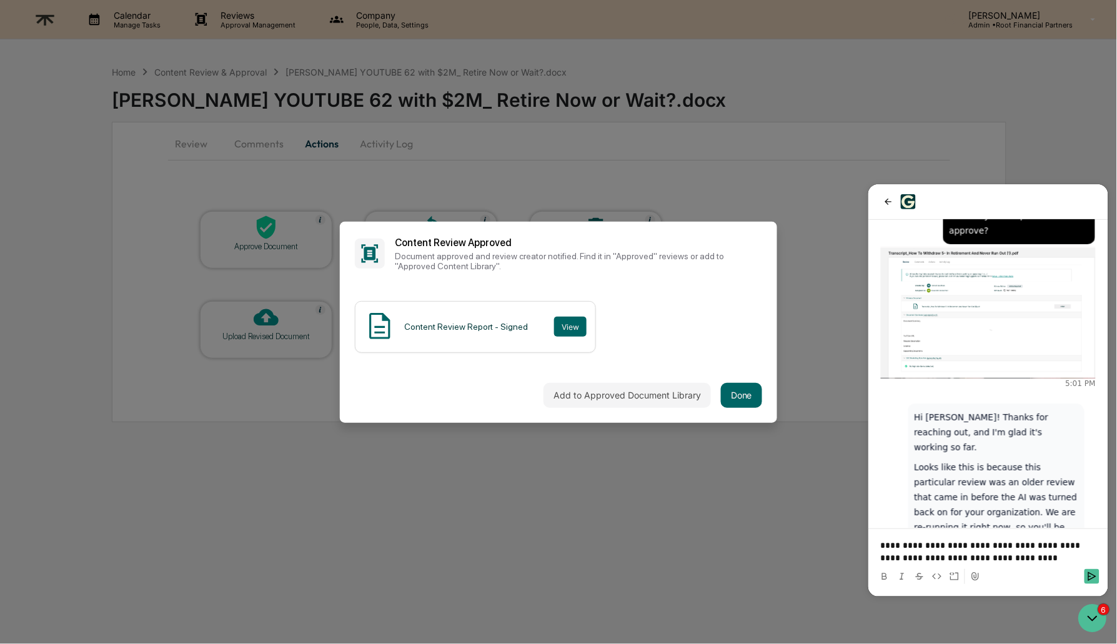
scroll to position [250, 0]
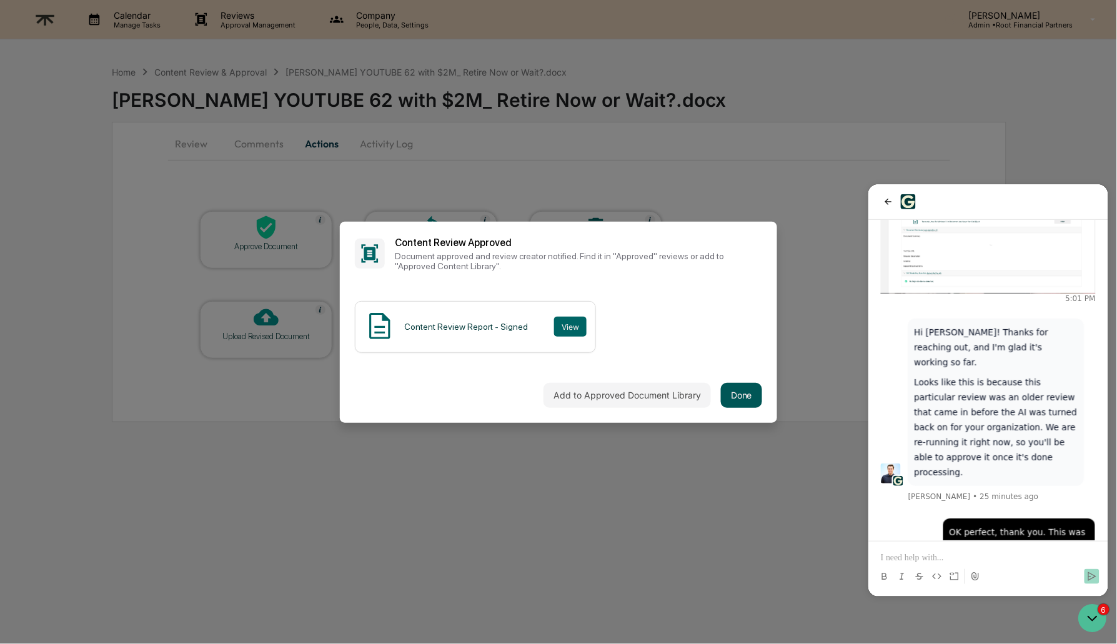
click at [740, 399] on button "Done" at bounding box center [741, 395] width 41 height 25
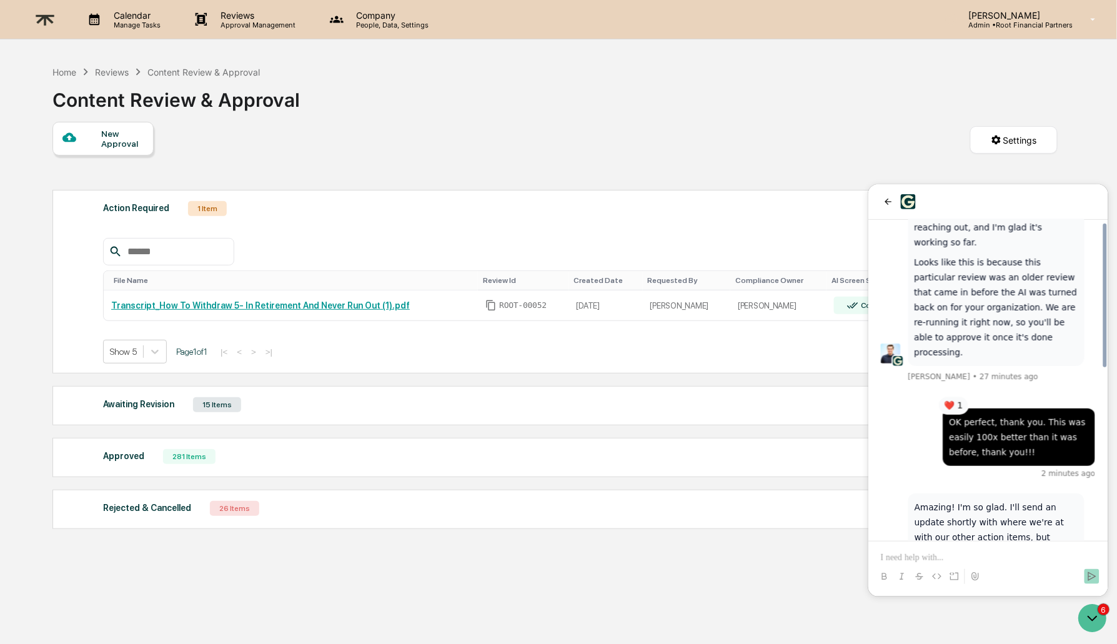
scroll to position [381, 0]
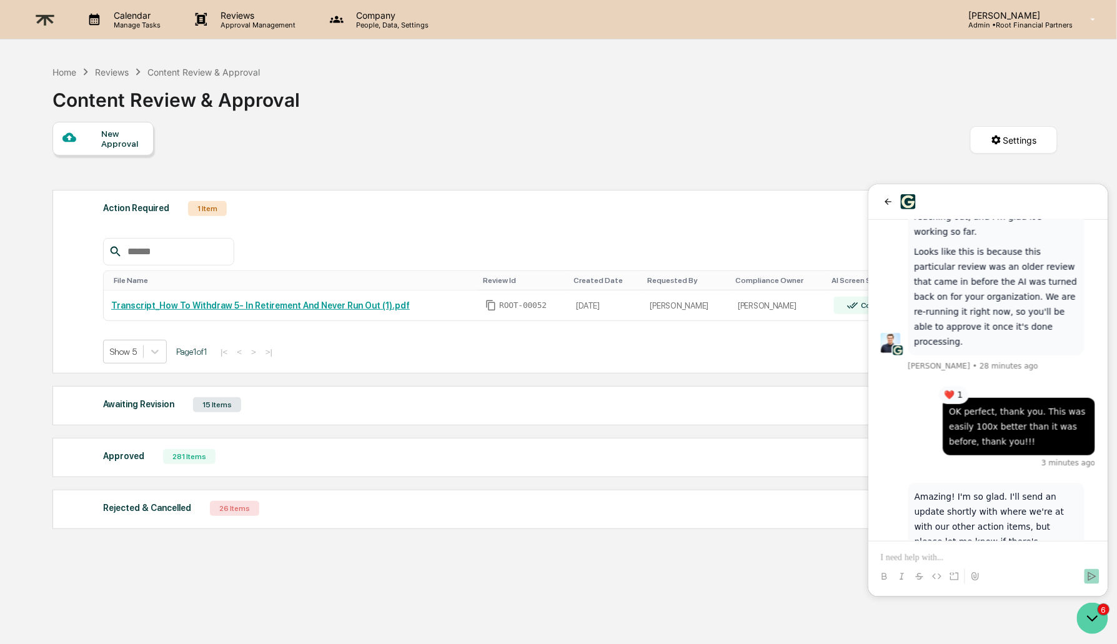
click at [1103, 614] on icon "Open customer support" at bounding box center [1091, 617] width 31 height 31
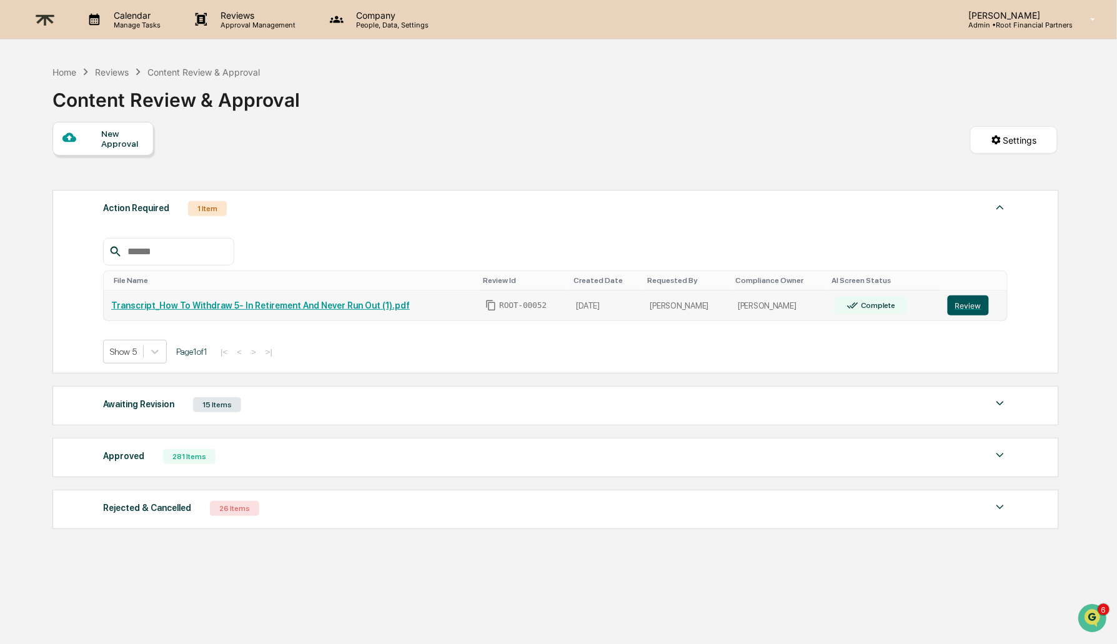
click at [970, 304] on button "Review" at bounding box center [968, 305] width 41 height 20
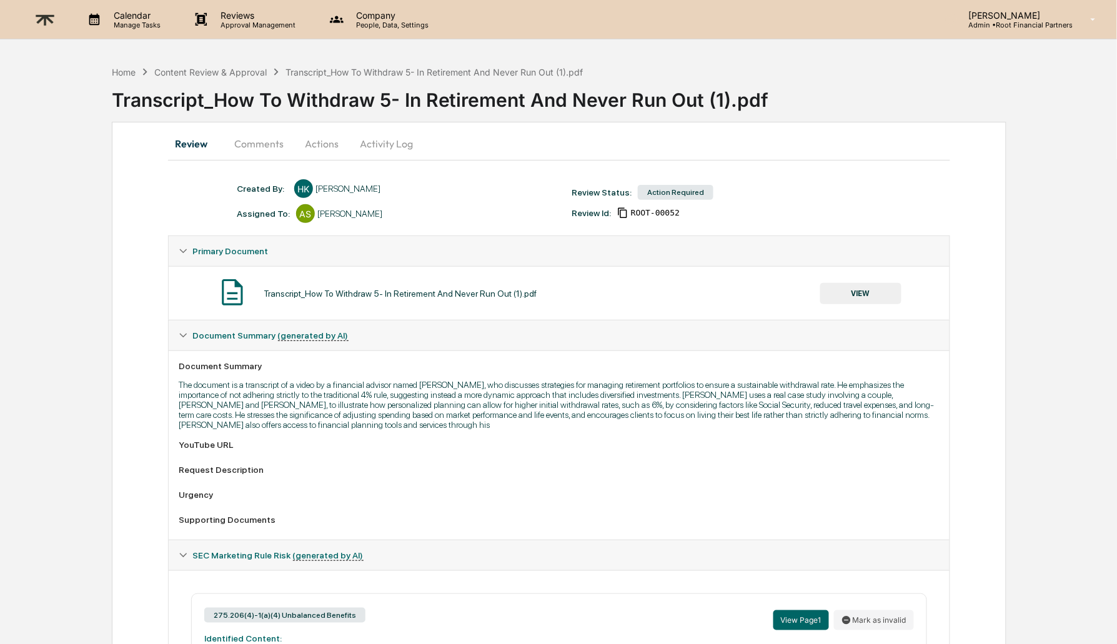
click at [257, 141] on button "Comments" at bounding box center [258, 144] width 69 height 30
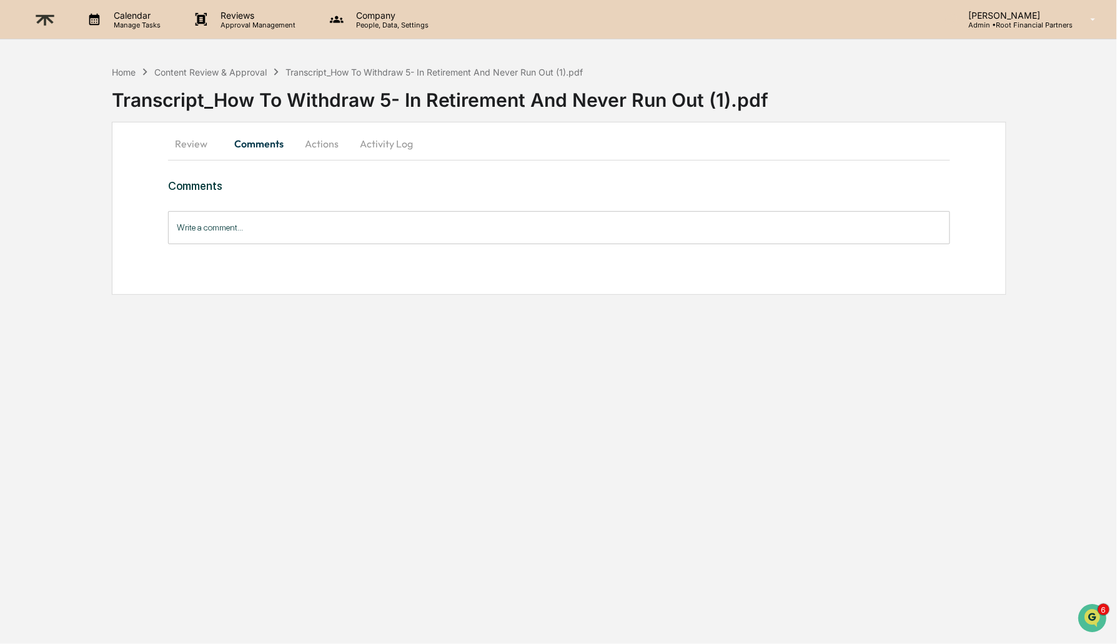
click at [335, 140] on button "Actions" at bounding box center [322, 144] width 56 height 30
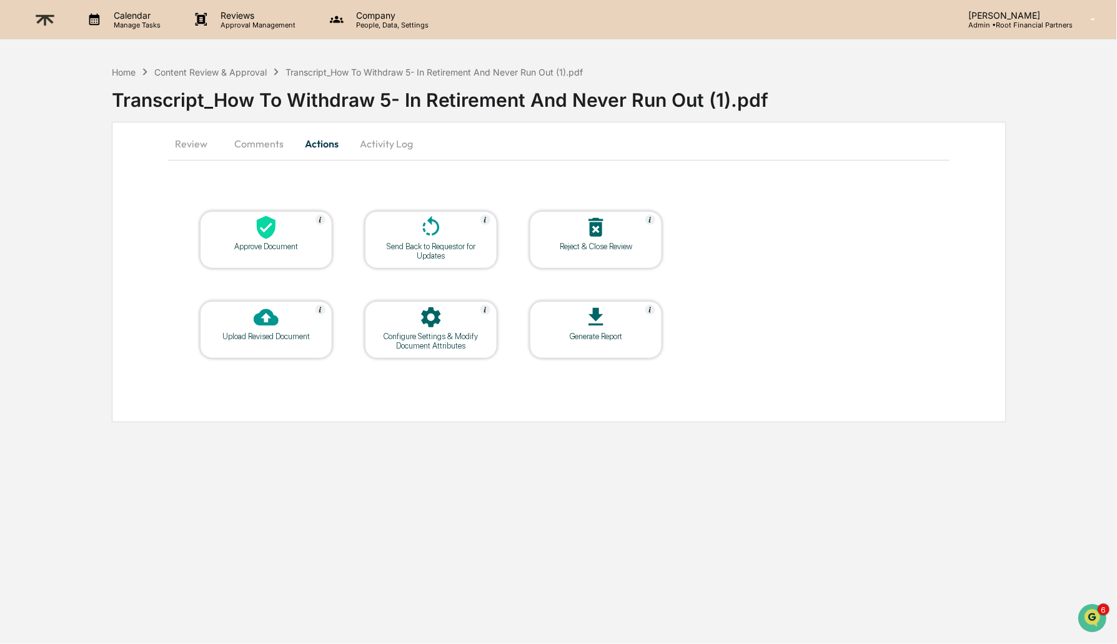
click at [599, 235] on icon at bounding box center [596, 227] width 14 height 19
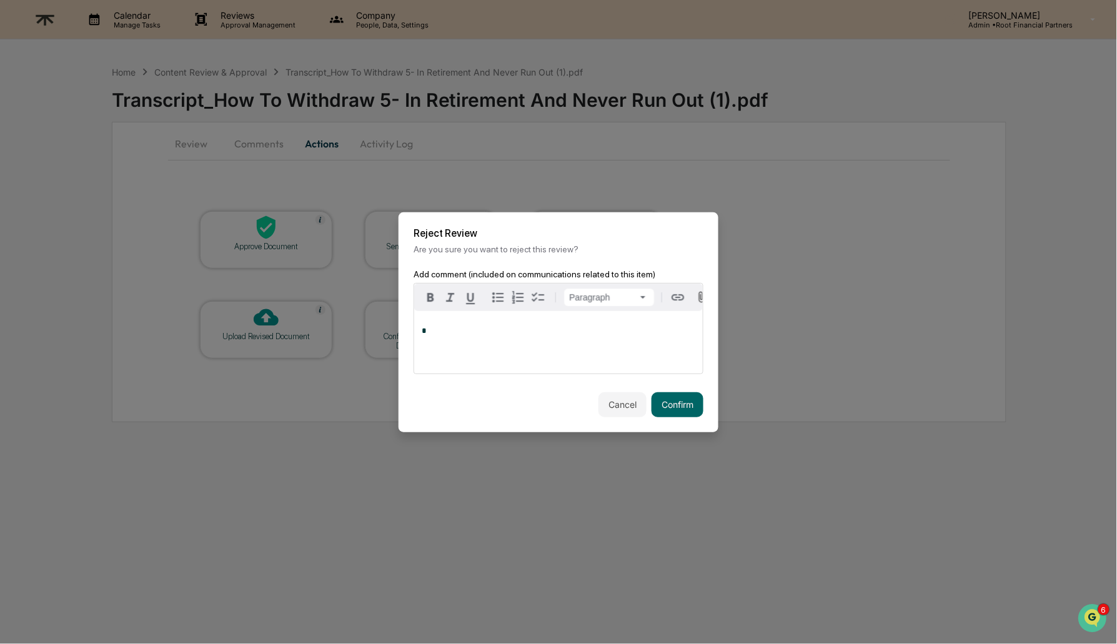
click at [509, 339] on div "*" at bounding box center [558, 342] width 289 height 62
click at [467, 399] on div "[PERSON_NAME]" at bounding box center [463, 398] width 82 height 16
drag, startPoint x: 520, startPoint y: 335, endPoint x: 399, endPoint y: 336, distance: 120.6
click at [402, 337] on div "**********" at bounding box center [559, 330] width 320 height 123
click at [622, 404] on button "Cancel" at bounding box center [622, 404] width 48 height 25
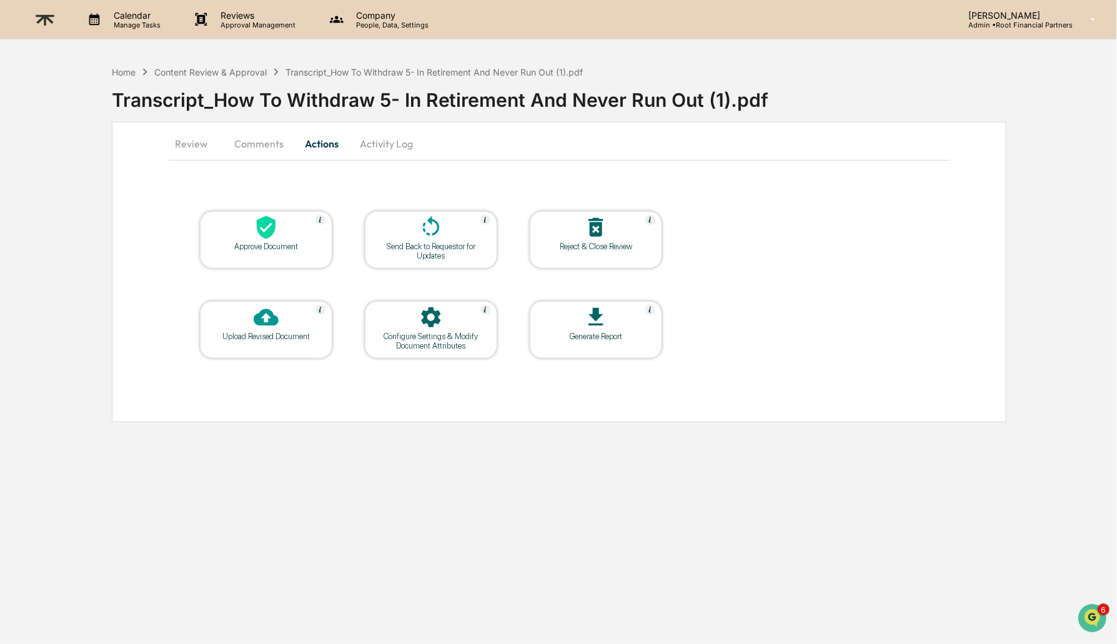
click at [482, 112] on div "Transcript_How To Withdraw 5- In Retirement And Never Run Out (1).pdf" at bounding box center [614, 97] width 1005 height 37
click at [482, 105] on div "Transcript_How To Withdraw 5- In Retirement And Never Run Out (1).pdf" at bounding box center [614, 95] width 1005 height 32
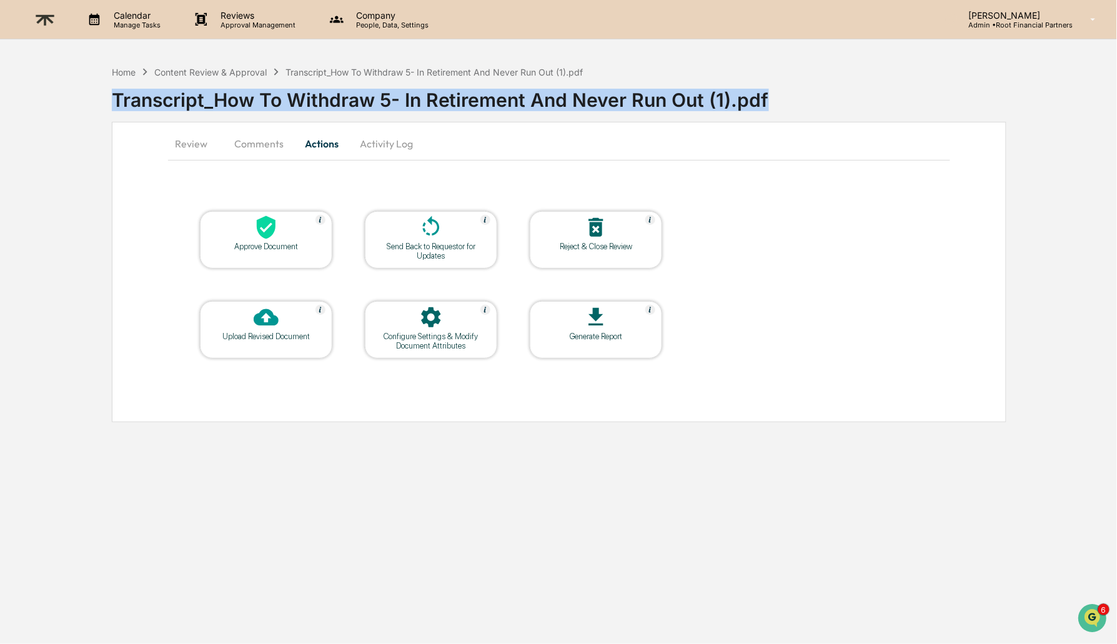
click at [482, 105] on div "Transcript_How To Withdraw 5- In Retirement And Never Run Out (1).pdf" at bounding box center [614, 95] width 1005 height 32
copy div "Transcript_How To Withdraw 5- In Retirement And Never Run Out (1).pdf"
click at [595, 234] on icon at bounding box center [596, 227] width 14 height 19
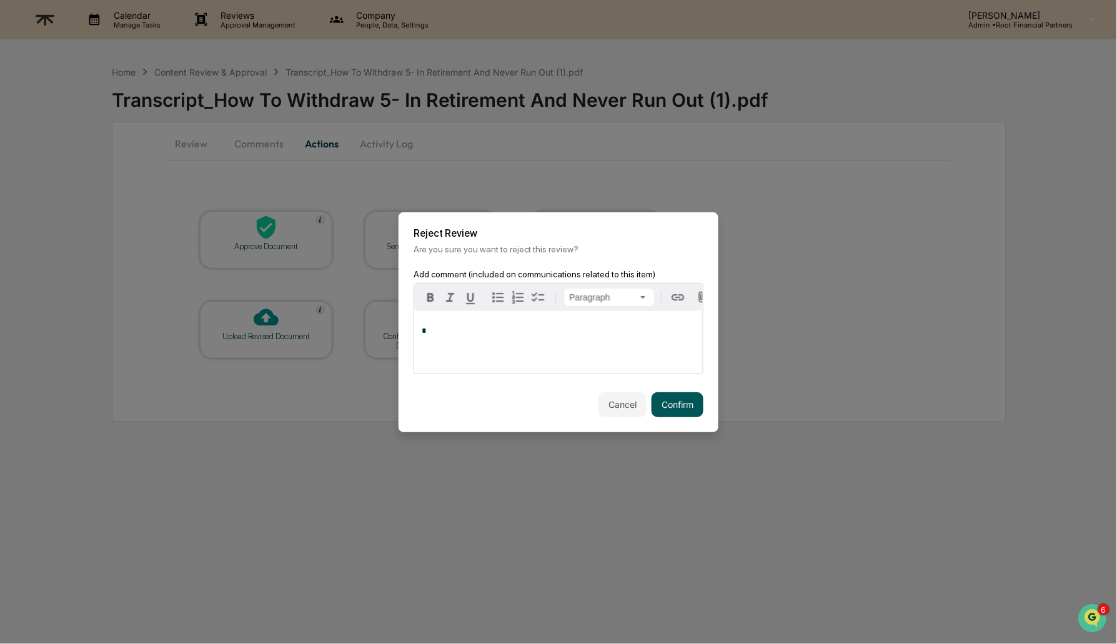
click at [667, 409] on button "Confirm" at bounding box center [678, 404] width 52 height 25
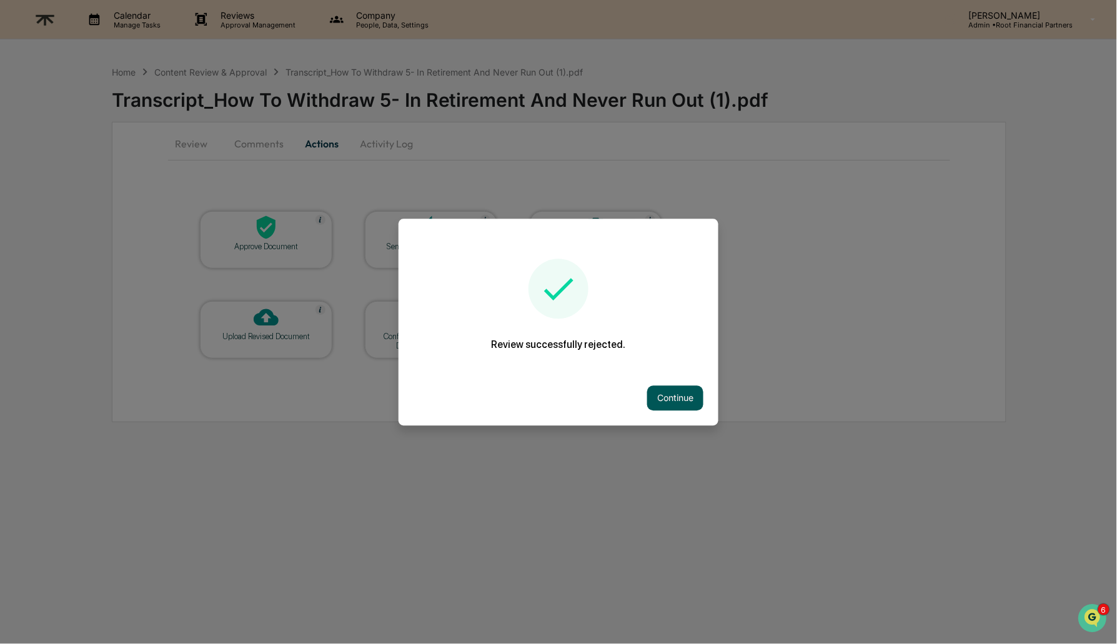
click at [667, 397] on button "Continue" at bounding box center [675, 397] width 56 height 25
